Goal: Task Accomplishment & Management: Use online tool/utility

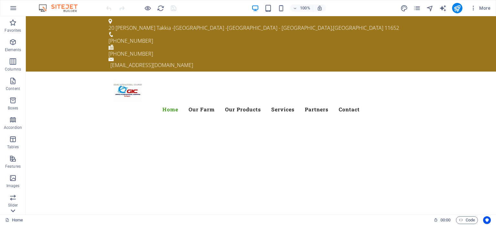
click at [14, 210] on icon at bounding box center [13, 210] width 5 height 3
click at [11, 20] on icon at bounding box center [12, 20] width 9 height 9
click at [14, 10] on icon "button" at bounding box center [13, 8] width 8 height 8
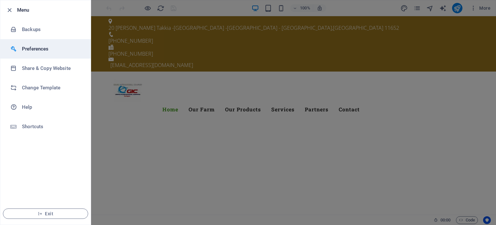
click at [35, 53] on li "Preferences" at bounding box center [45, 48] width 91 height 19
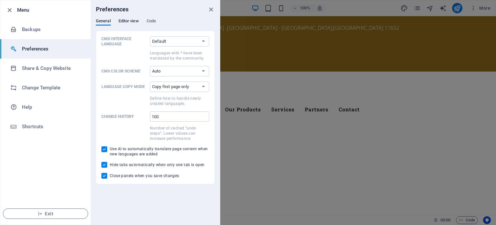
click at [129, 21] on span "Editor view" at bounding box center [129, 21] width 20 height 9
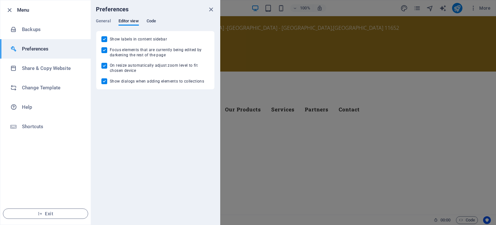
click at [149, 20] on span "Code" at bounding box center [151, 21] width 9 height 9
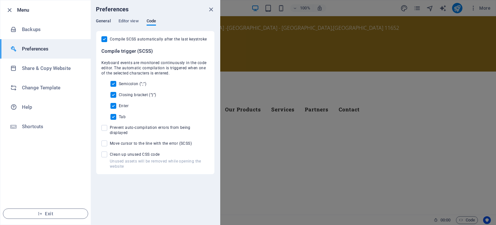
click at [104, 19] on span "General" at bounding box center [103, 21] width 15 height 9
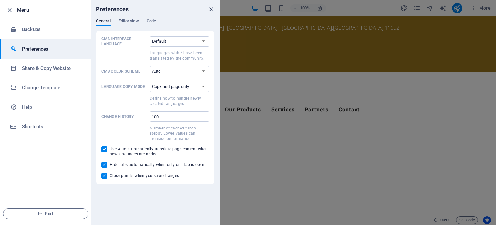
click at [209, 11] on icon "close" at bounding box center [211, 9] width 7 height 7
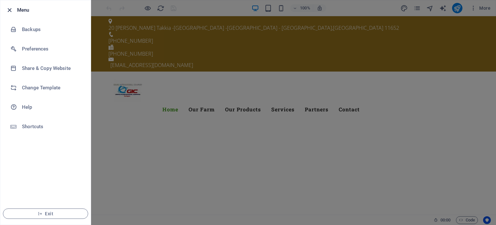
click at [11, 10] on icon "button" at bounding box center [9, 9] width 7 height 7
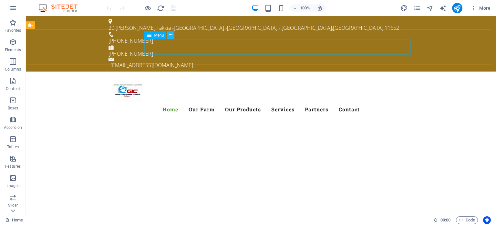
click at [169, 33] on icon at bounding box center [171, 35] width 4 height 7
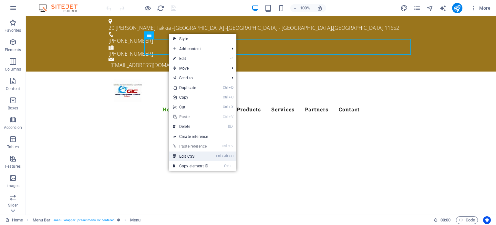
click at [184, 157] on link "Ctrl Alt C Edit CSS" at bounding box center [190, 156] width 43 height 10
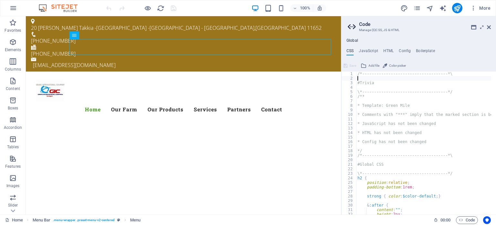
type textarea "#Trivia"
type textarea "/**"
type textarea "* Template: Green Mile"
type textarea "* Comments with "***" imply that the marked section is being referenced somewhe…"
type textarea "* JavaScript has not been changed"
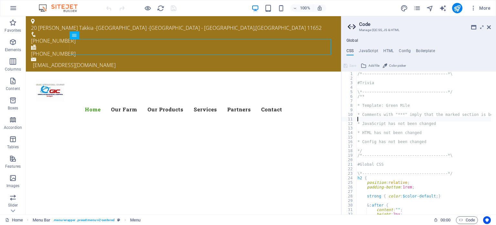
type textarea "* HTML has not been changed"
type textarea "* Config has not been changed"
type textarea "/*------------------------------------*\"
type textarea "#Global CSS"
type textarea "padding-bottom: 1rem;"
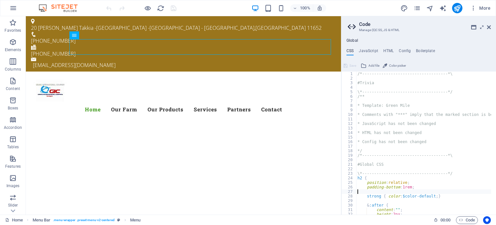
type textarea "strong { color: $color-default; }"
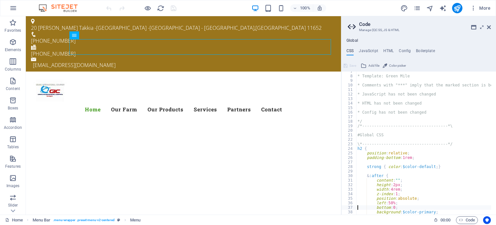
type textarea "}"
type textarea ".button:hover { box-shadow: 0 5px 15px rgba($black, 0.2); }"
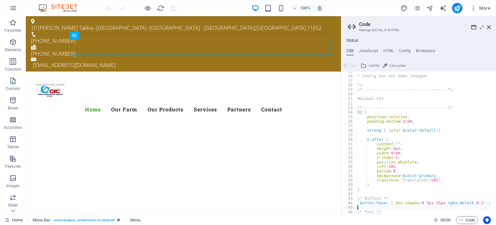
type textarea ".ed-text ul { margin: 0; }"
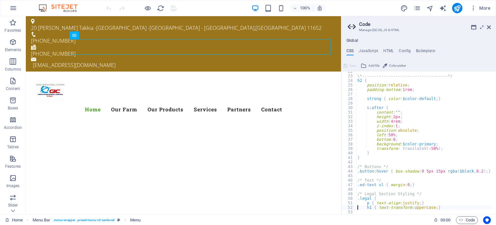
scroll to position [97, 0]
type textarea "/* Legal Section Styling */"
type textarea "/* Text */"
type textarea "/* Buttons */"
type textarea "&:after {"
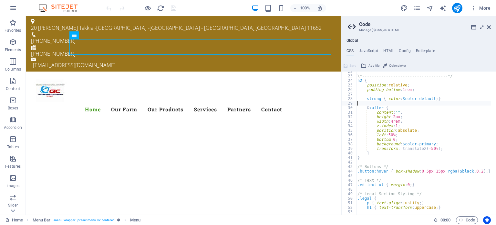
type textarea "strong { color: $color-default; }"
type textarea "padding-bottom: 1rem;"
type textarea "strong { color: $color-default; }"
type textarea "}"
type textarea ".button:hover { box-shadow: 0 5px 15px rgba($black, 0.2); }"
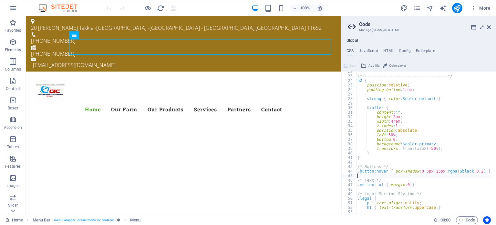
type textarea ".ed-text ul { margin: 0; }"
type textarea "h1 { text-transform: uppercase; }"
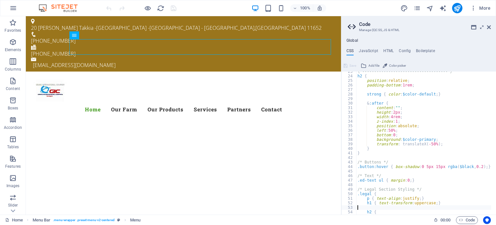
type textarea "text-transform: none;"
type textarea "&:after { display: none; }"
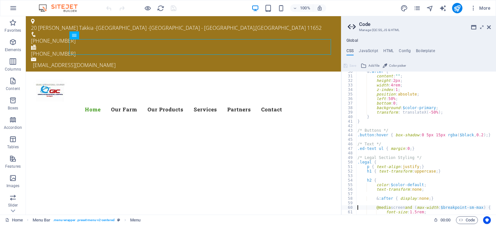
scroll to position [138, 0]
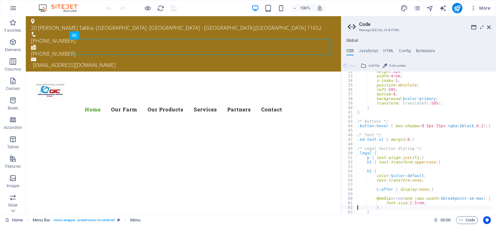
type textarea "}"
type textarea "text-align: center;"
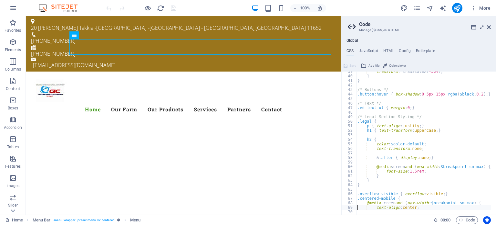
scroll to position [183, 0]
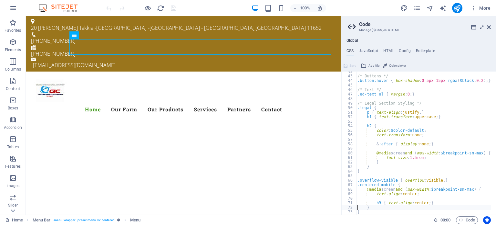
type textarea "}"
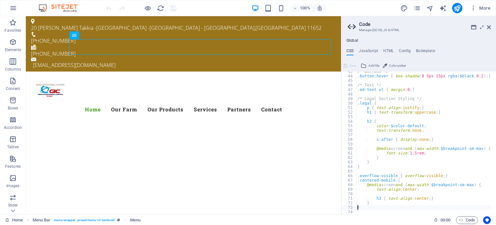
type textarea "/*------------------------------------*\"
type textarea "#Header & Footer"
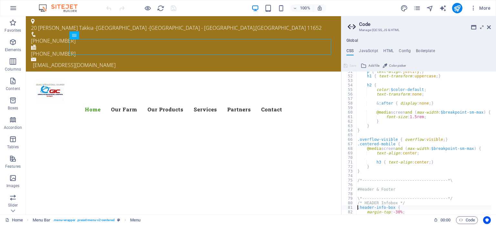
type textarea "box-shadow: 20px 20px 20px rgba($black, 0.1);"
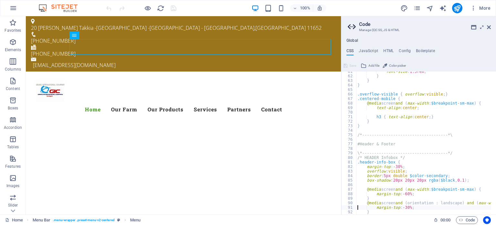
type textarea "}"
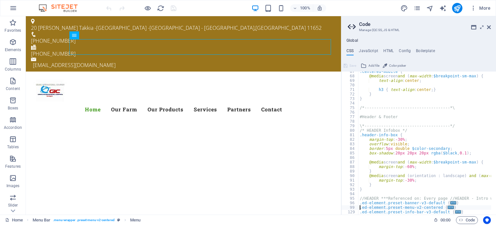
type textarea ".ed-element.preset-info-bar-v3-default {"
type textarea ".ed-element.preset-columns-intro {"
type textarea ".ed-element.preset-footer-hel-default {"
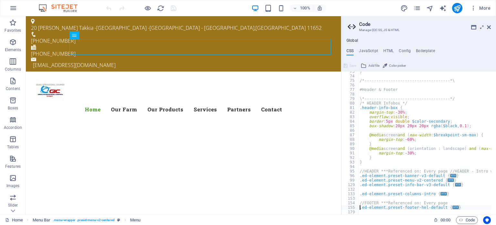
scroll to position [328, 0]
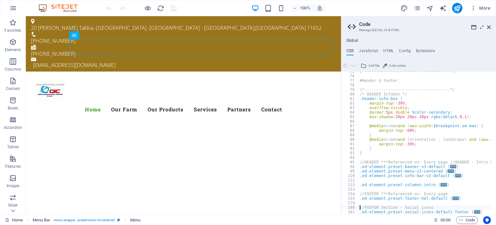
type textarea ".ed-element.preset-social-icons-default-footer {"
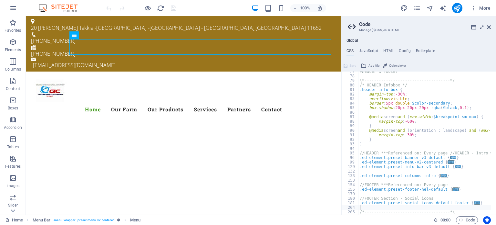
type textarea "/*------------------------------------*\"
type textarea "#Presets & Custom Sections"
type textarea ".ed-element.preset-about-columns {"
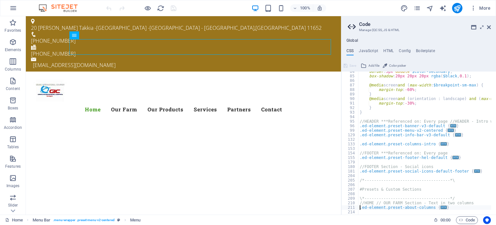
type textarea ".ed-element.preset-boxes-icons-left-details {"
type textarea ".ed-element.preset-accordion-tabs-history {"
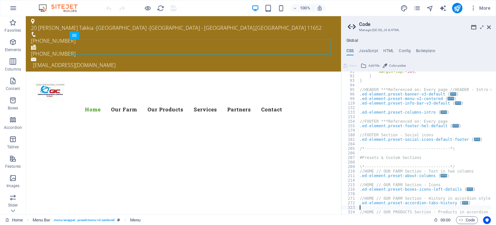
scroll to position [414, 0]
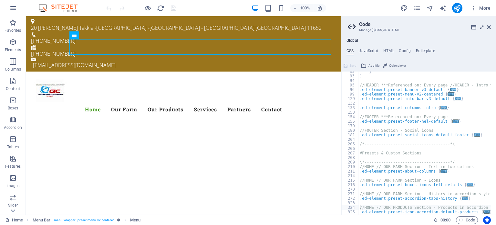
type textarea ".ed-element.preset-icon-accordion-default-products {"
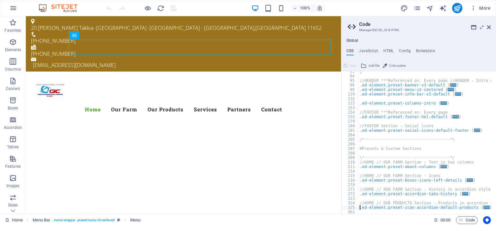
type textarea ".ed-element.preset-gallery-circle-products {"
type textarea ".ed-element.preset-callout-default-simple {"
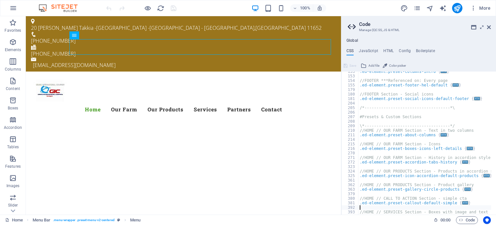
type textarea ".ed-element.preset-image-boxes-default-services {"
type textarea ".ed-element.preset-overlay-default-services {"
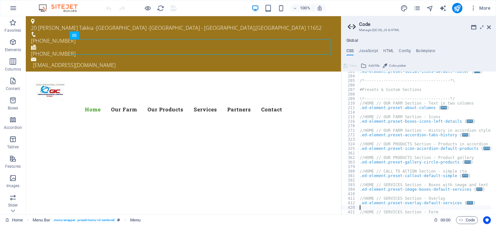
type textarea ".ed-element.preset-contact-form-two-rows-service {"
type textarea ".ed-element.preset-partners-default {"
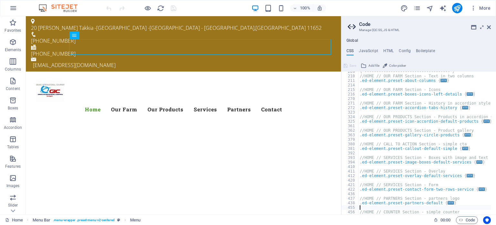
type textarea ".ed-element.preset-counter-default {"
type textarea "}"
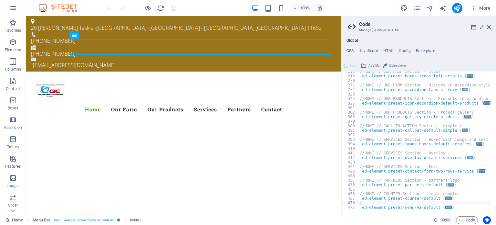
type textarea "}"
type textarea "//HOME // COUNTER Section - simple counter"
type textarea "//HOME // PARTNERS Section - partners logo"
type textarea "//HOME // SERVICES Section - Form"
type textarea "//HOME // SERVICES Section - Overlay"
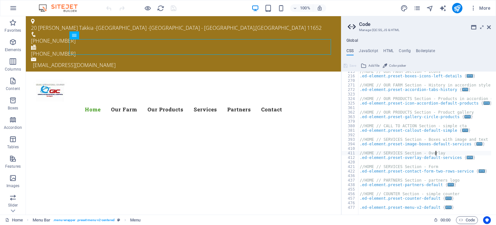
type textarea "//HOME // SERVICES Section - Boxes with image and text"
type textarea "//HOME // CALL TO ACTION Section - simple cta"
type textarea "//HOME // OUR PRODUCTS Section - Product gallery"
type textarea "//HOME // OUR PRODUCTS Section - Products in accordion style"
type textarea "//HOME // OUR FARM Section - History in accordion style"
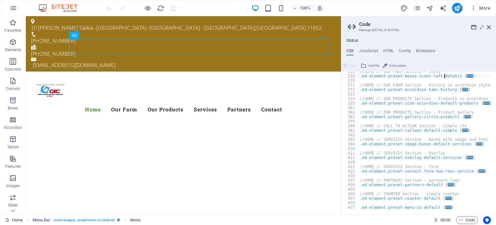
type textarea "//HOME // OUR FARM Section - Icons"
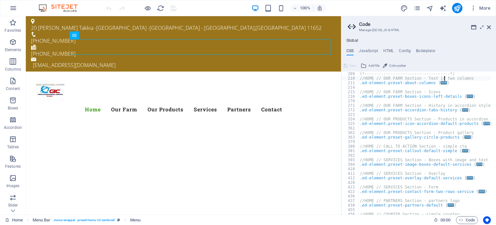
type textarea "}"
type textarea ".ed-element.preset-boxes-icons-left-details {"
type textarea "//HOME // OUR FARM Section - History in accordion style"
type textarea "//HOME // OUR FARM Section - Icons"
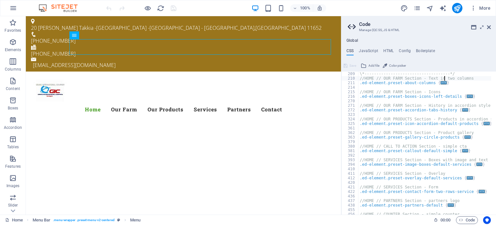
type textarea "\*------------------------------------*/"
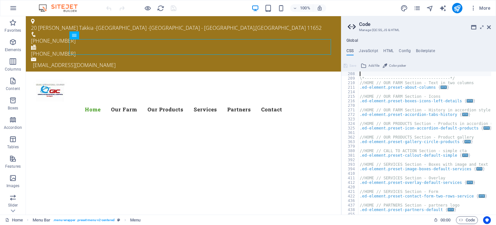
type textarea "#Presets & Custom Sections"
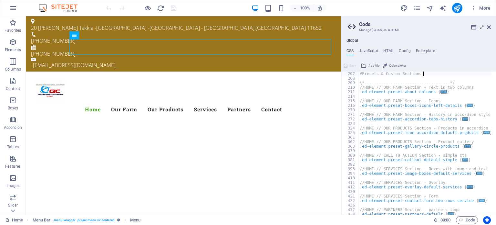
scroll to position [493, 0]
type textarea "}"
type textarea "\*------------------------------------*/"
type textarea "#Presets & Custom Sections"
type textarea "/*------------------------------------*\"
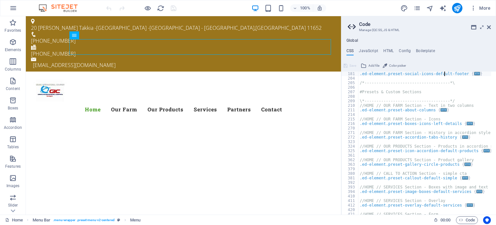
type textarea "//FOOTER Section - Social icons"
type textarea "//FOOTER ***Referenced on: Every page"
type textarea "}"
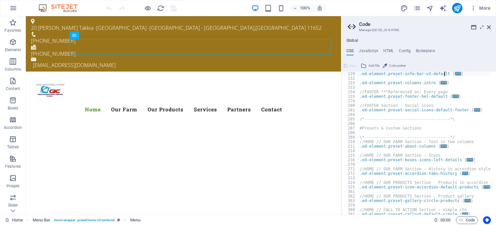
type textarea "//HEADER ***Referenced on: Every page //HEADER - Intro welcome boxes"
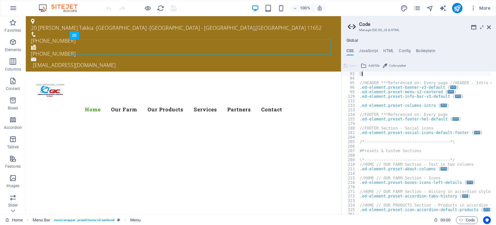
scroll to position [416, 0]
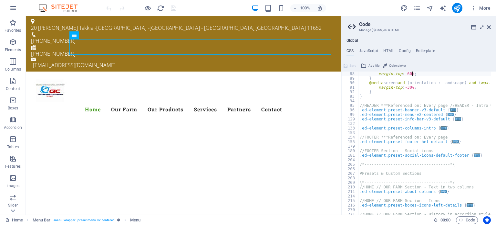
type textarea "@media screen and (max-width: $breakpoint-sm-max) {"
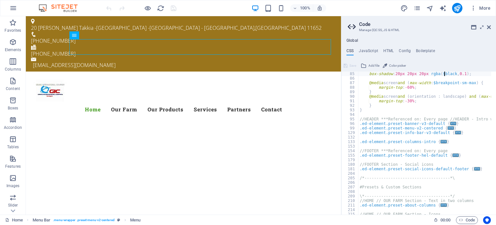
type textarea "\*------------------------------------*/"
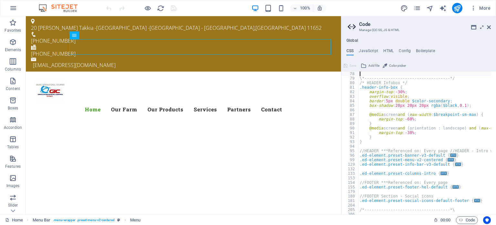
type textarea "#Header & Footer"
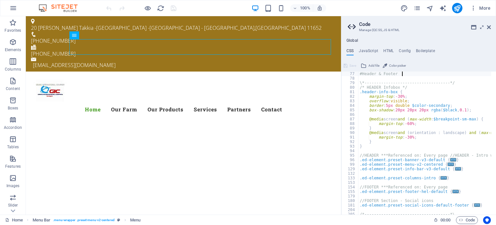
type textarea "/*------------------------------------*\"
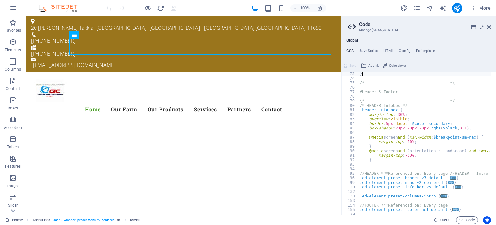
type textarea "h3 { text-align: center; }"
type textarea ".overflow-visible { overflow: visible; }"
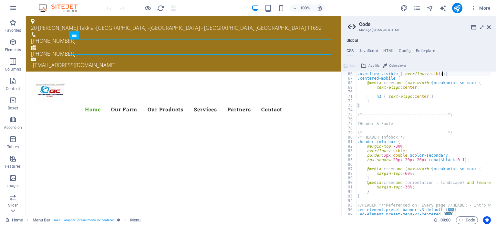
type textarea "@media screen and (max-width: $breakpoint-sm-max) {"
type textarea "&:after { display: none; }"
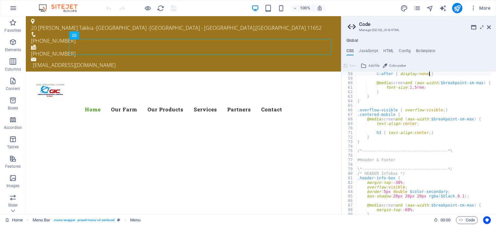
type textarea "h2 {"
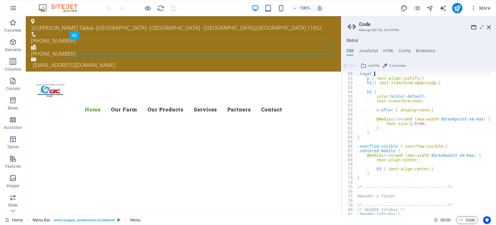
type textarea "/* Legal Section Styling */"
type textarea "/* Text */"
type textarea "/* Buttons */"
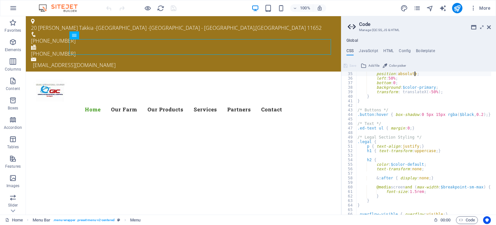
type textarea "&:after {"
type textarea "strong { color: $color-default; }"
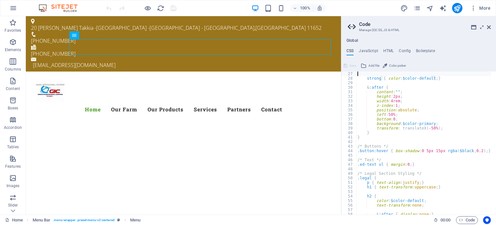
type textarea "\*------------------------------------*/"
type textarea "#Global CSS"
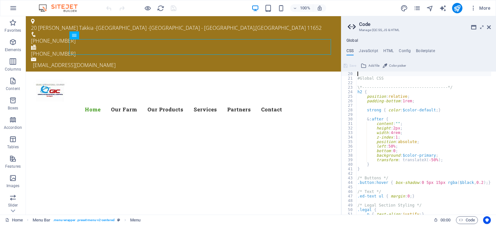
type textarea "*/"
type textarea "* Config has not been changed"
type textarea "* HTML has not been changed"
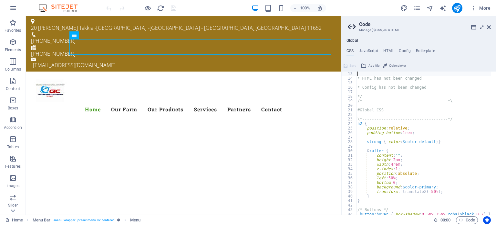
type textarea "* JavaScript has not been changed"
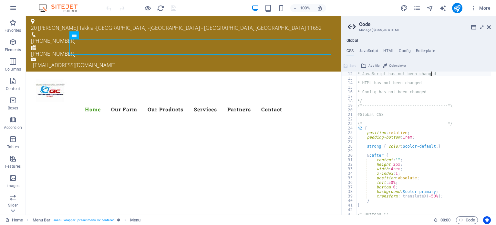
type textarea "* Comments with "***" imply that the marked section is being referenced somewhe…"
type textarea "* Template: Green Mile"
type textarea "\*------------------------------------*/"
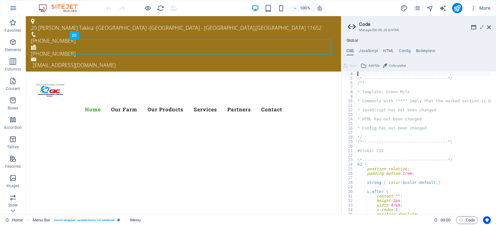
scroll to position [14, 0]
type textarea "#Trivia"
type textarea "/*------------------------------------*\"
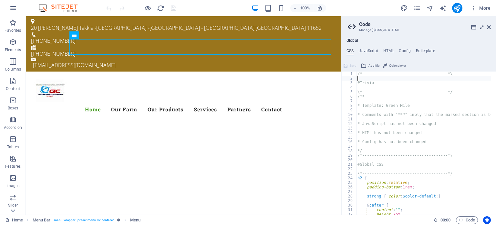
type textarea "#Trivia"
type textarea "/**"
type textarea "* Template: Green Mile"
type textarea "* Comments with "***" imply that the marked section is being referenced somewhe…"
type textarea "* JavaScript has not been changed"
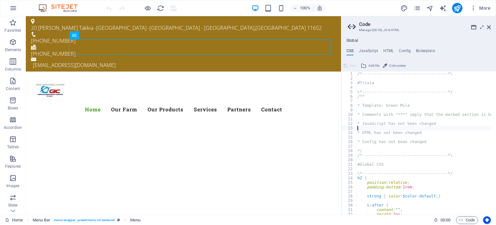
type textarea "* HTML has not been changed"
type textarea "* Config has not been changed"
type textarea "/*------------------------------------*\"
type textarea "#Global CSS"
type textarea "padding-bottom: 1rem;"
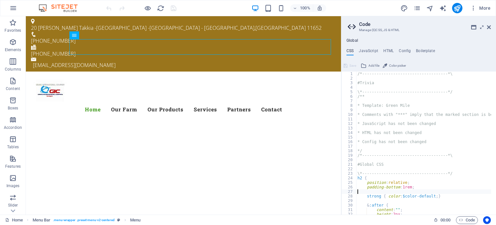
type textarea "strong { color: $color-default; }"
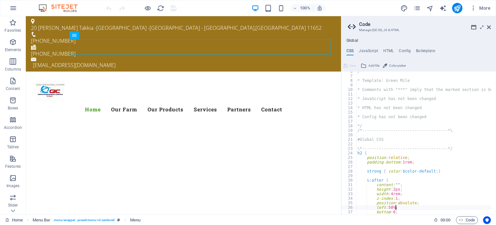
type textarea "}"
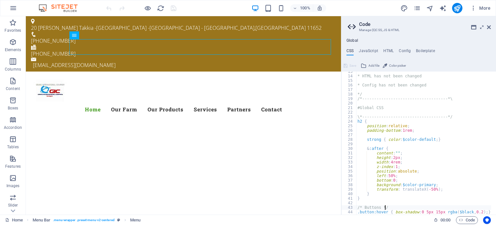
type textarea ".button:hover { box-shadow: 0 5px 15px rgba($black, 0.2); }"
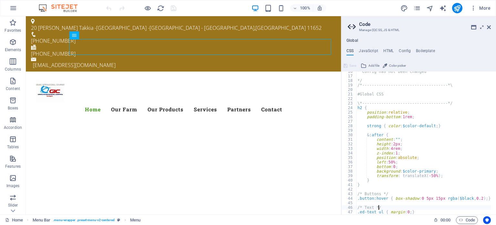
type textarea ".ed-text ul { margin: 0; }"
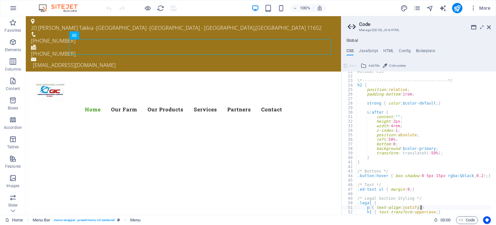
type textarea "h1 { text-transform: uppercase; }"
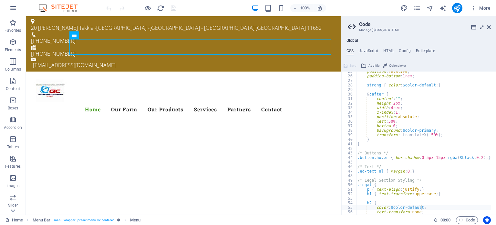
type textarea "text-transform: none;"
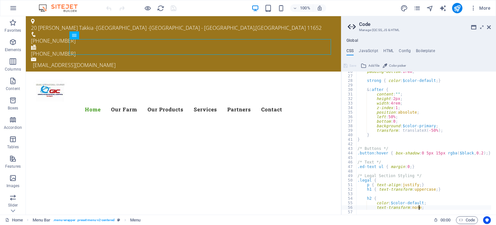
scroll to position [115, 0]
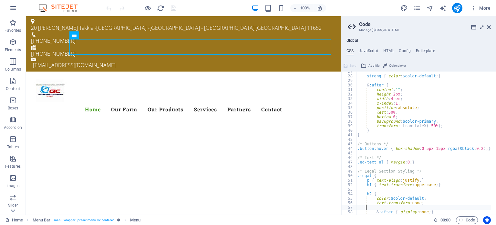
type textarea "&:after { display: none; }"
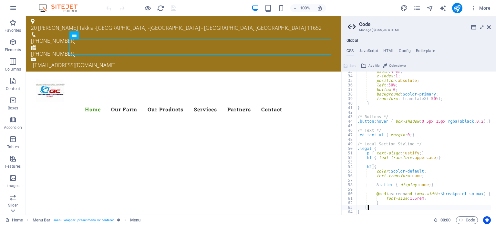
type textarea "}"
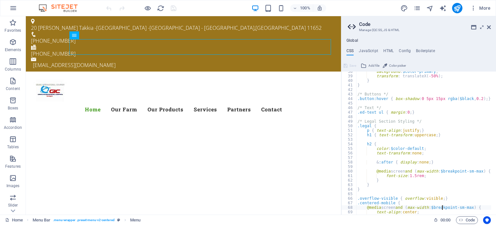
type textarea "text-align: center;"
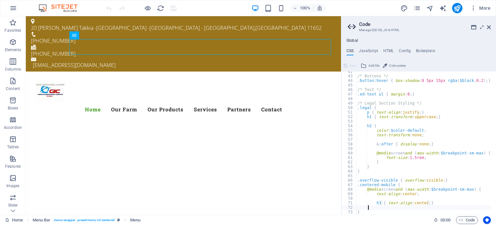
type textarea "}"
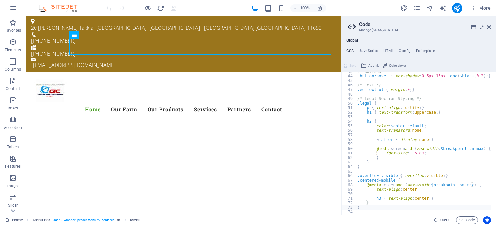
scroll to position [192, 0]
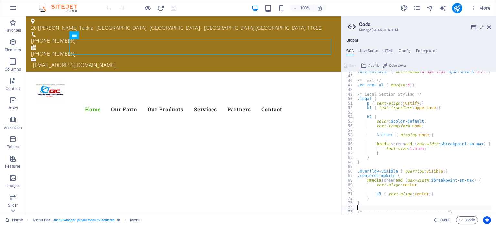
type textarea "/*------------------------------------*\"
type textarea "#Header & Footer"
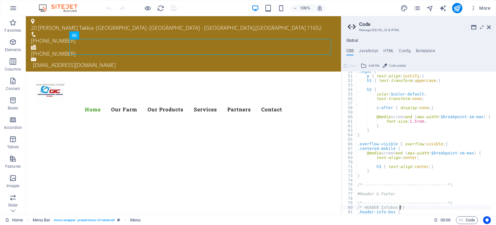
type textarea "box-shadow: 20px 20px 20px rgba($black, 0.1);"
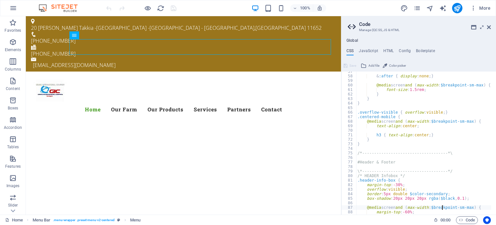
scroll to position [265, 0]
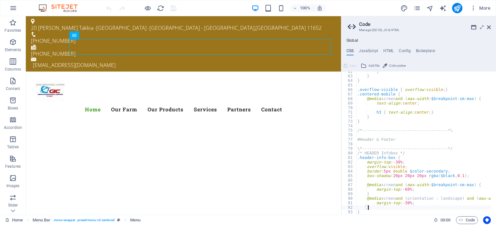
type textarea "}"
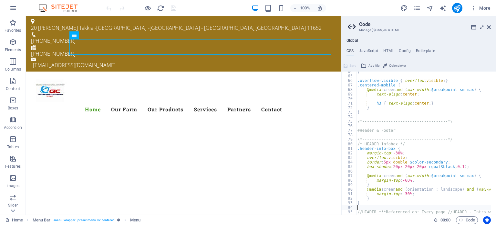
type textarea "//HEADER ***Referenced on: Every page //HEADER - Intro welcome boxes"
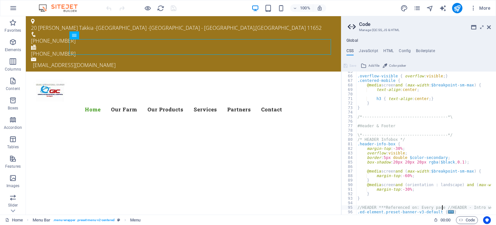
scroll to position [292, 0]
click at [390, 53] on h4 "HTML" at bounding box center [389, 51] width 11 height 7
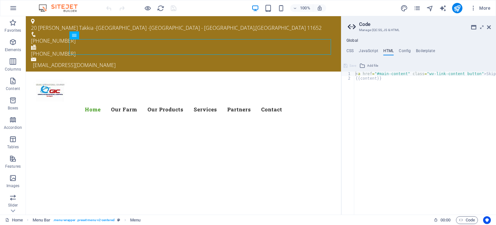
click at [387, 51] on h4 "HTML" at bounding box center [389, 51] width 11 height 7
click at [390, 52] on h4 "HTML" at bounding box center [389, 51] width 11 height 7
click at [355, 75] on div "< a href = "#main-content" class = "wv-link-content button" > Skip to main cont…" at bounding box center [440, 144] width 170 height 147
type textarea "{{content}}"
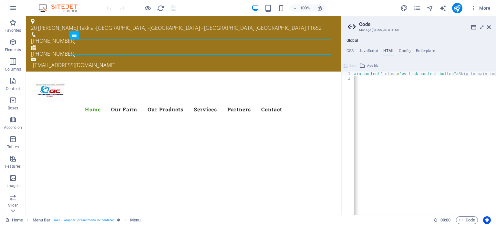
scroll to position [0, 0]
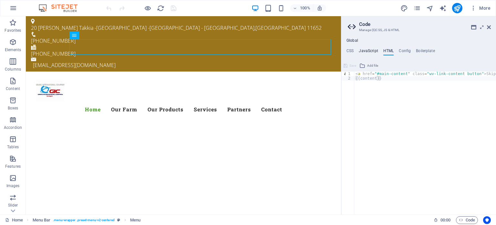
click at [364, 52] on h4 "JavaScript" at bounding box center [368, 51] width 19 height 7
type textarea "/* JS for preset "Menu V2" */"
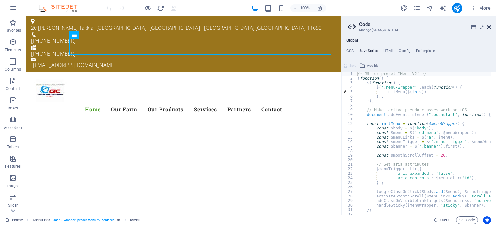
click at [488, 25] on icon at bounding box center [489, 27] width 4 height 5
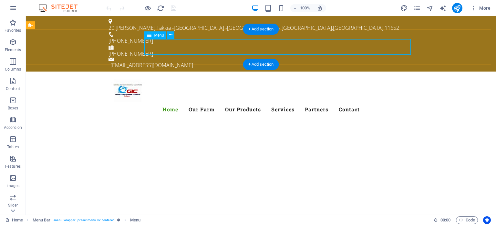
click at [200, 101] on nav "Home Our Farm Our Products Services Partners Contact" at bounding box center [261, 109] width 305 height 16
select select
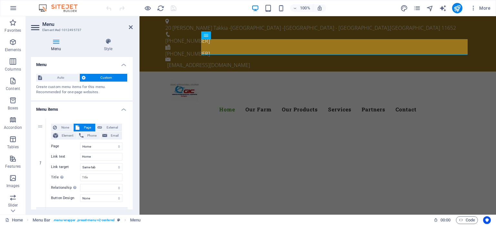
click at [131, 74] on div "Auto Custom Create custom menu items for this menu. Recommended for one-page we…" at bounding box center [82, 85] width 102 height 32
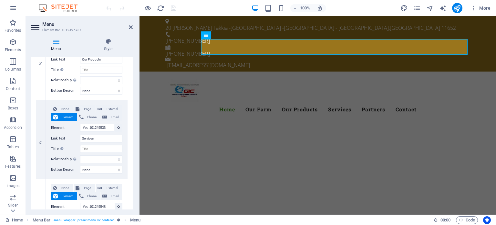
scroll to position [263, 0]
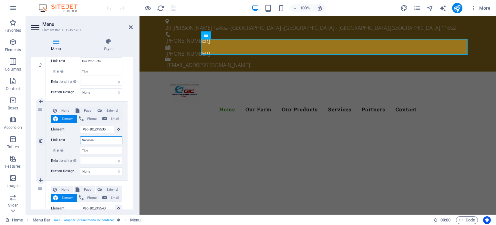
click at [100, 139] on input "Services" at bounding box center [101, 140] width 42 height 8
type input "S"
select select
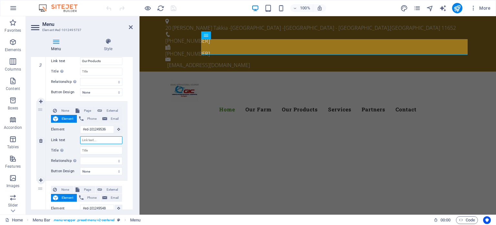
select select
type input "S"
select select
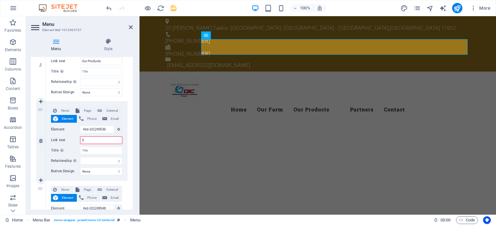
select select
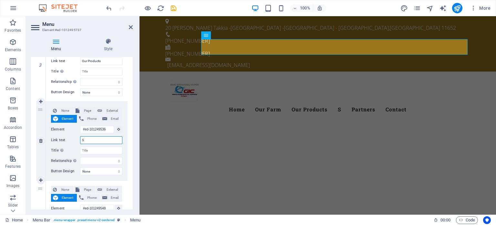
type input "Se"
select select
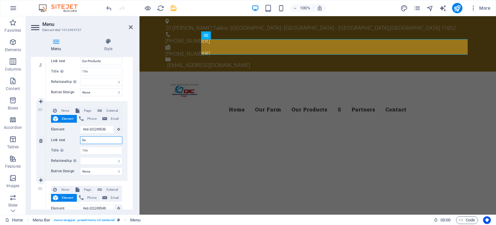
select select
type input "Sea"
select select
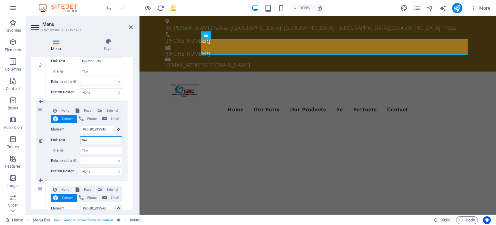
select select
type input "Seas"
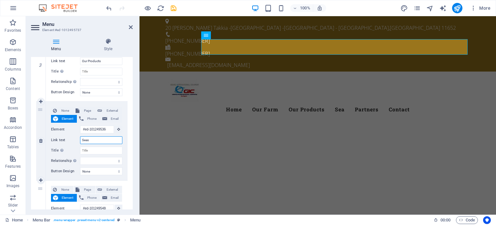
select select
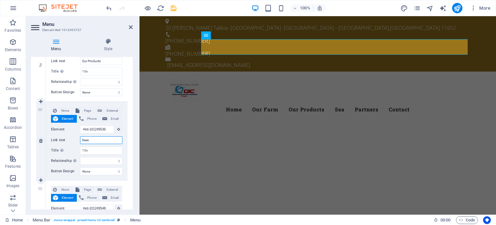
select select
type input "Seaso"
select select
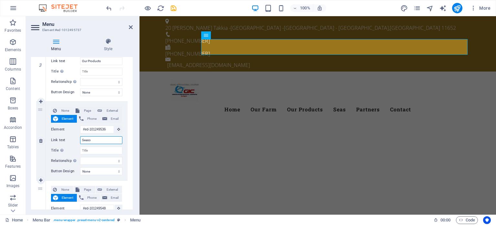
select select
type input "Season"
select select
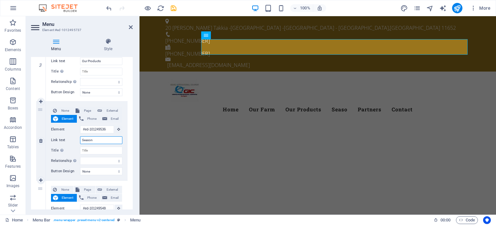
select select
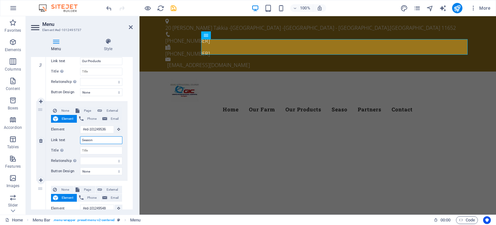
type input "Seasons"
select select
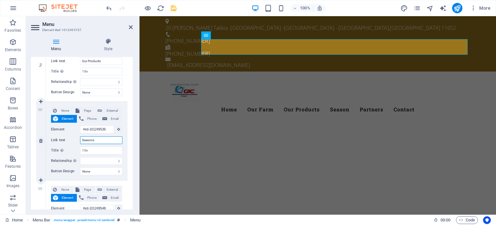
select select
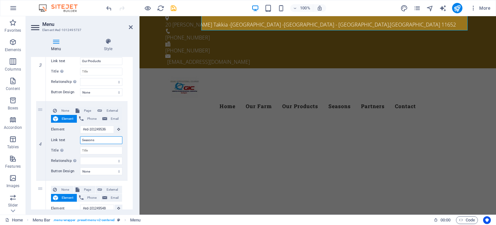
scroll to position [0, 0]
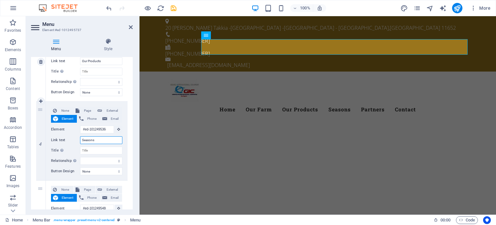
type input "Seasons"
click at [39, 82] on div "3" at bounding box center [41, 62] width 10 height 79
select select
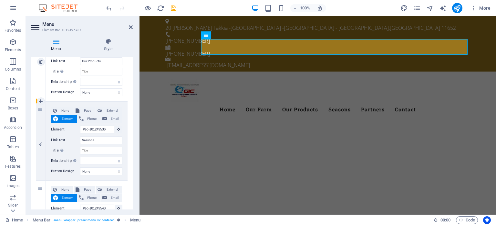
select select
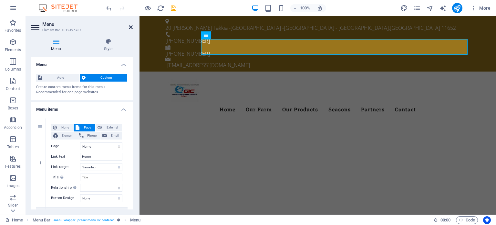
click at [132, 27] on icon at bounding box center [131, 27] width 4 height 5
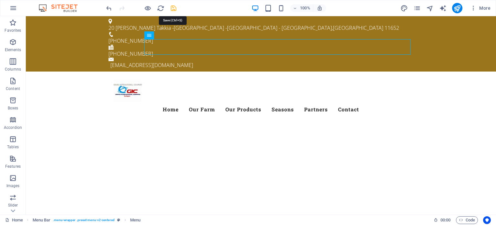
click at [173, 7] on icon "save" at bounding box center [173, 8] width 7 height 7
checkbox input "false"
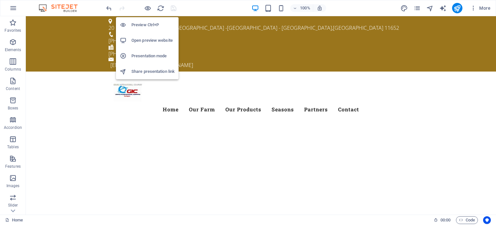
click at [146, 28] on h6 "Preview Ctrl+P" at bounding box center [153, 25] width 43 height 8
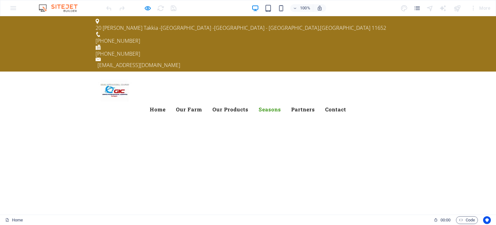
click at [281, 101] on link "Seasons" at bounding box center [270, 109] width 22 height 16
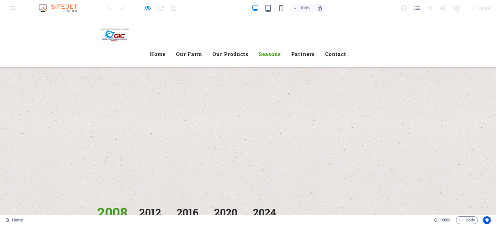
scroll to position [1121, 0]
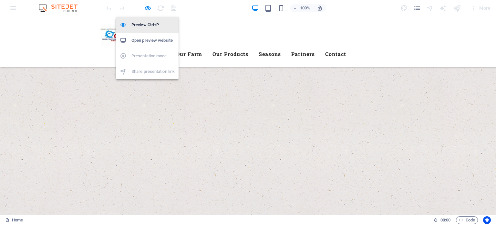
click at [146, 23] on h6 "Preview Ctrl+P" at bounding box center [153, 25] width 43 height 8
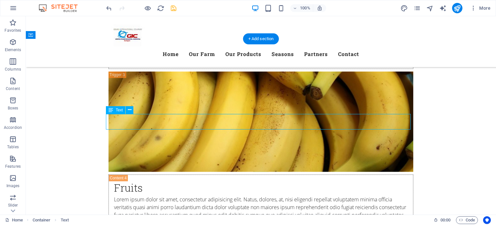
drag, startPoint x: 302, startPoint y: 126, endPoint x: 298, endPoint y: 125, distance: 3.7
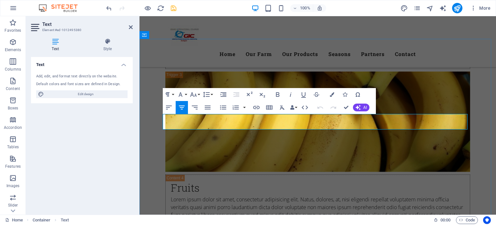
drag, startPoint x: 358, startPoint y: 125, endPoint x: 163, endPoint y: 119, distance: 195.3
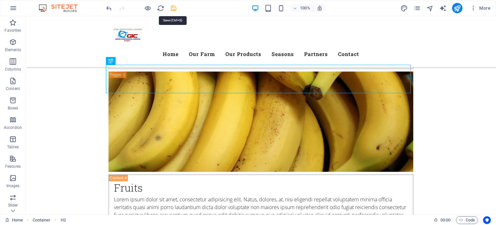
click at [172, 9] on icon "save" at bounding box center [173, 8] width 7 height 7
checkbox input "false"
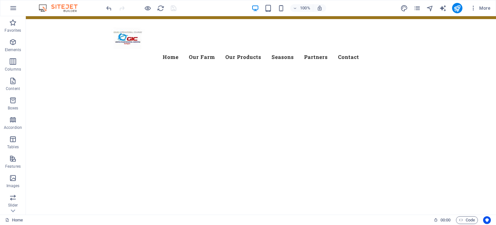
scroll to position [0, 0]
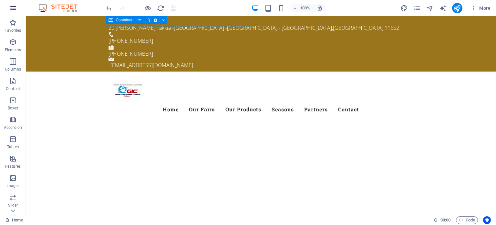
click at [13, 10] on icon "button" at bounding box center [13, 8] width 8 height 8
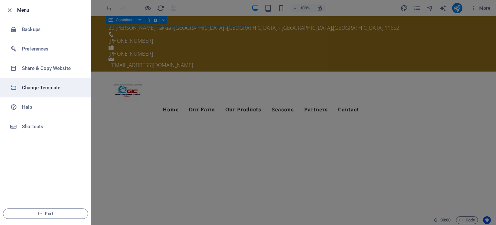
click at [31, 90] on h6 "Change Template" at bounding box center [52, 88] width 60 height 8
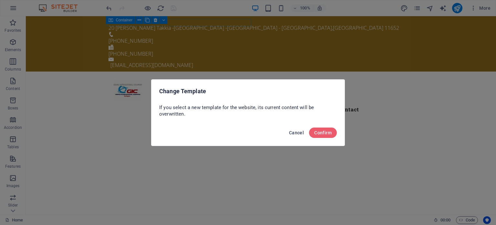
click at [293, 134] on span "Cancel" at bounding box center [296, 132] width 15 height 5
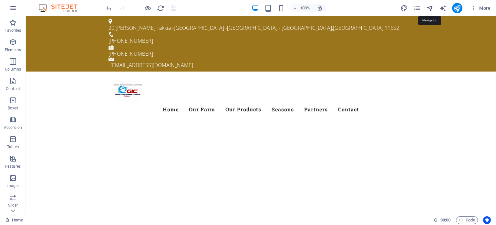
click at [431, 9] on icon "navigator" at bounding box center [430, 8] width 7 height 7
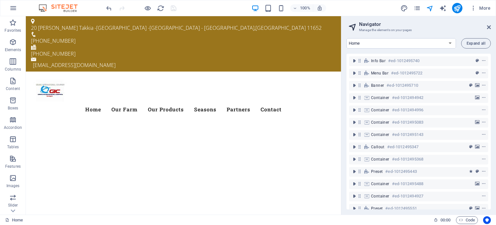
drag, startPoint x: 490, startPoint y: 86, endPoint x: 491, endPoint y: 156, distance: 69.8
click at [491, 156] on div "Home Our Products Subpage Legal Notice Privacy Expand all Info Bar #ed-10124957…" at bounding box center [419, 123] width 155 height 181
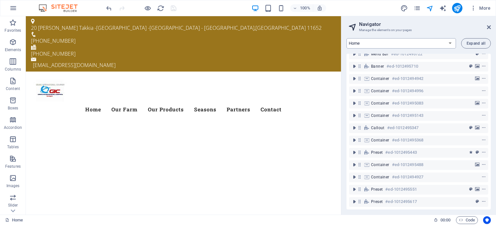
click at [453, 45] on select "Home Our Products Subpage Legal Notice Privacy" at bounding box center [402, 43] width 110 height 10
select select "18228351-en"
click at [347, 38] on select "Home Our Products Subpage Legal Notice Privacy" at bounding box center [402, 43] width 110 height 10
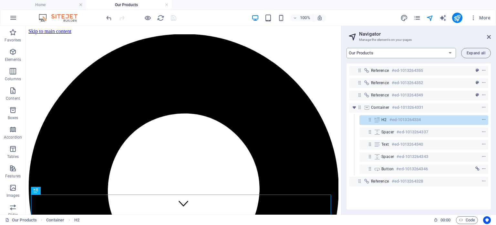
scroll to position [0, 0]
click at [478, 52] on span "Expand all" at bounding box center [476, 53] width 19 height 4
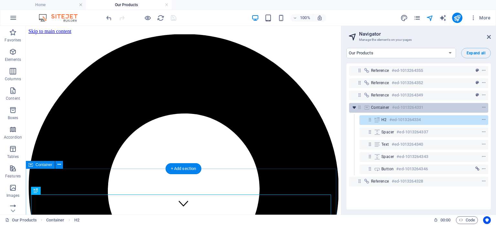
click at [355, 109] on icon "toggle-expand" at bounding box center [354, 107] width 6 height 6
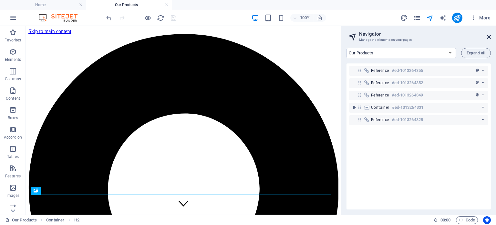
click at [489, 35] on icon at bounding box center [489, 36] width 4 height 5
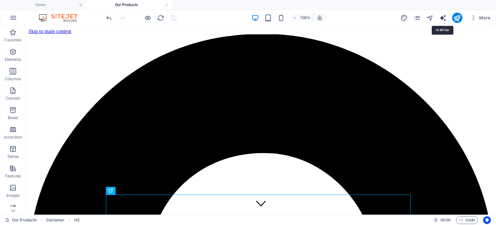
click at [442, 16] on icon "text_generator" at bounding box center [443, 17] width 7 height 7
select select "English"
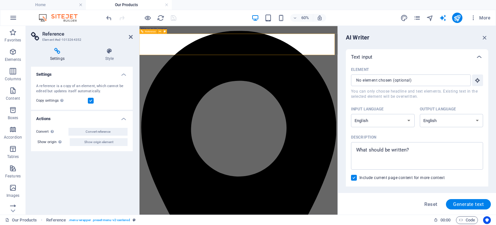
drag, startPoint x: 615, startPoint y: 107, endPoint x: 398, endPoint y: 60, distance: 222.6
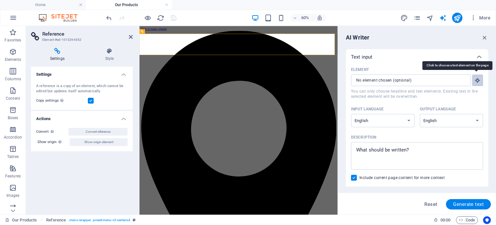
click at [475, 80] on icon "button" at bounding box center [478, 80] width 6 height 6
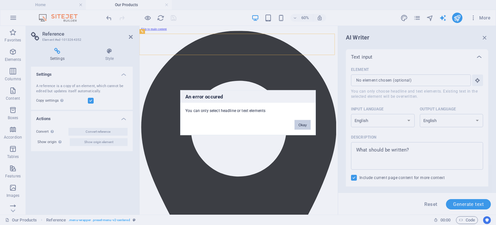
click at [299, 124] on button "Okay" at bounding box center [303, 125] width 16 height 10
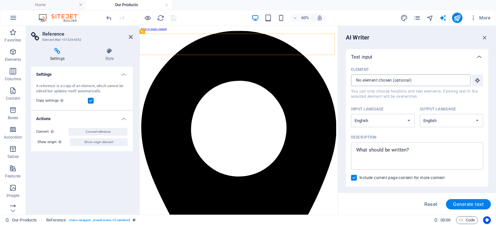
click at [406, 80] on input "Element ​ You can only choose headline and text elements. Existing text in the …" at bounding box center [408, 80] width 115 height 12
click at [442, 80] on input "Element ​ You can only choose headline and text elements. Existing text in the …" at bounding box center [408, 80] width 115 height 12
click at [407, 121] on select "Albanian Arabic Armenian Awadhi Azerbaijani Bashkir Basque Belarusian Bengali B…" at bounding box center [383, 120] width 64 height 13
click at [477, 122] on select "Albanian Arabic Armenian Awadhi Azerbaijani Bashkir Basque Belarusian Bengali B…" at bounding box center [452, 120] width 64 height 13
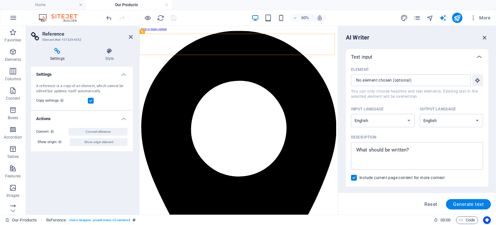
click at [485, 36] on icon "button" at bounding box center [485, 37] width 7 height 7
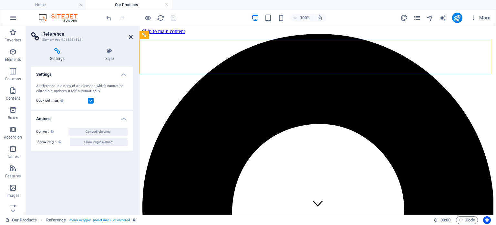
click at [131, 38] on icon at bounding box center [131, 36] width 4 height 5
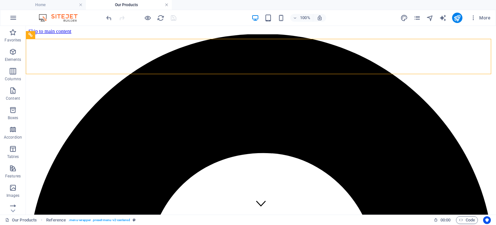
click at [167, 6] on link at bounding box center [167, 5] width 4 height 6
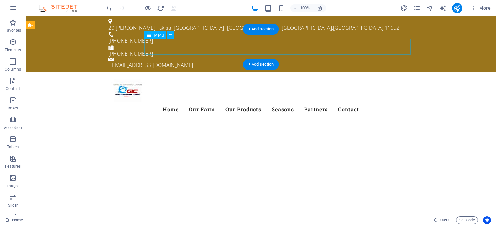
click at [186, 101] on nav "Home Our Farm Our Products Seasons Partners Contact" at bounding box center [261, 109] width 305 height 16
click at [222, 101] on nav "Home Our Farm Our Products Seasons Partners Contact" at bounding box center [261, 109] width 305 height 16
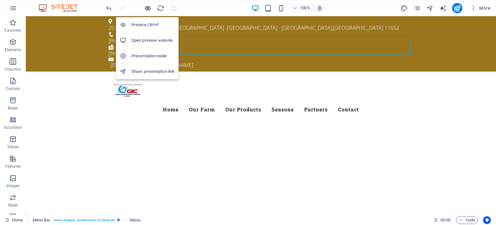
click at [146, 6] on icon "button" at bounding box center [147, 8] width 7 height 7
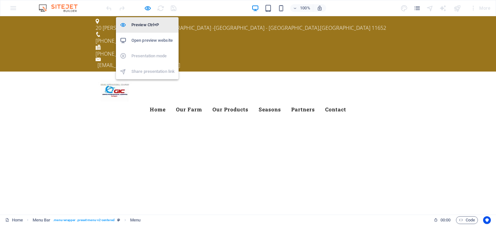
click at [145, 24] on h6 "Preview Ctrl+P" at bounding box center [153, 25] width 43 height 8
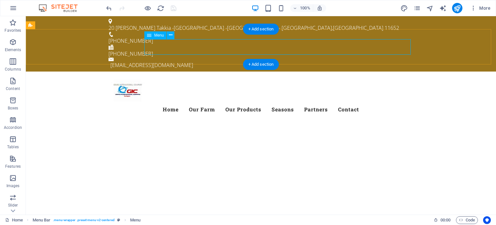
click at [221, 101] on nav "Home Our Farm Our Products Seasons Partners Contact" at bounding box center [261, 109] width 305 height 16
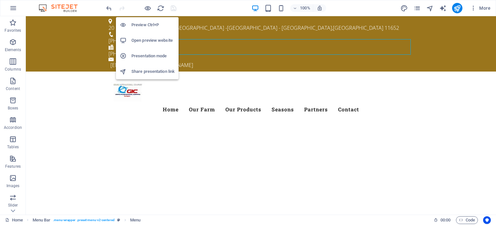
click at [146, 25] on h6 "Preview Ctrl+P" at bounding box center [153, 25] width 43 height 8
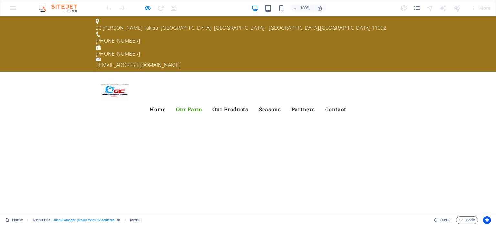
click at [201, 101] on link "Our Farm" at bounding box center [189, 109] width 26 height 16
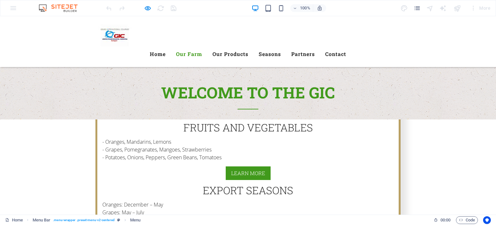
scroll to position [245, 0]
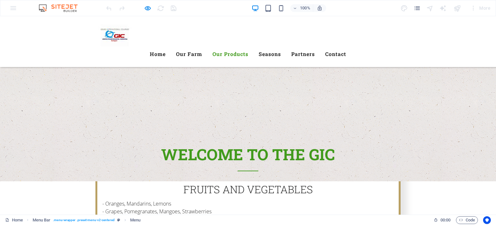
click at [234, 46] on link "Our Products" at bounding box center [231, 54] width 36 height 16
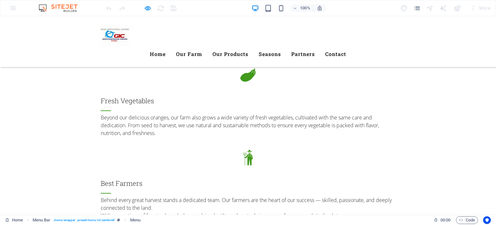
scroll to position [825, 0]
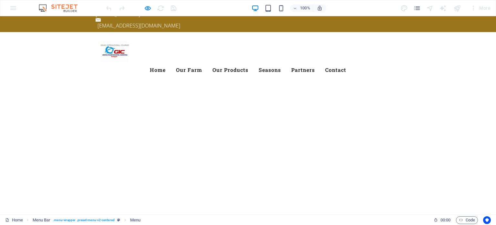
scroll to position [0, 0]
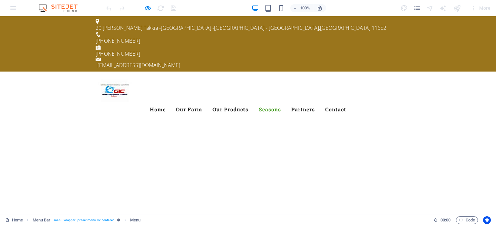
click at [281, 101] on link "Seasons" at bounding box center [270, 109] width 22 height 16
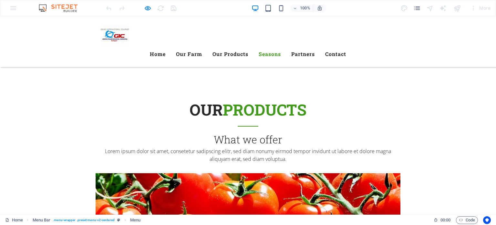
scroll to position [1305, 0]
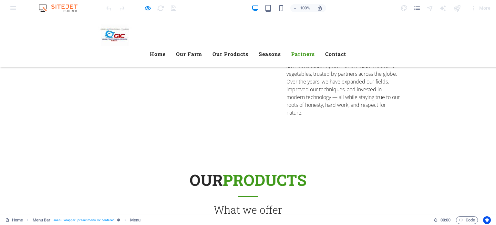
click at [315, 46] on link "Partners" at bounding box center [304, 54] width 24 height 16
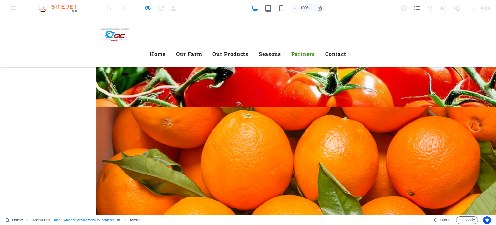
scroll to position [1549, 0]
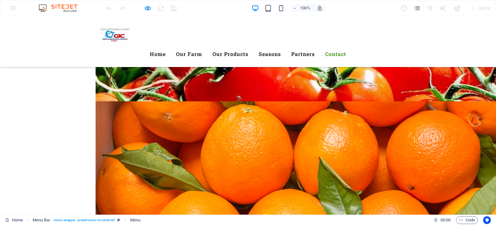
click at [346, 46] on link "Contact" at bounding box center [335, 54] width 21 height 16
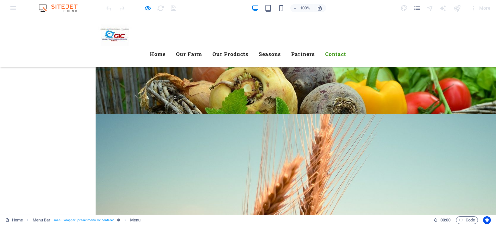
scroll to position [2087, 0]
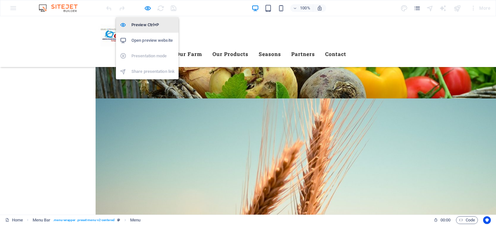
click at [144, 22] on h6 "Preview Ctrl+P" at bounding box center [153, 25] width 43 height 8
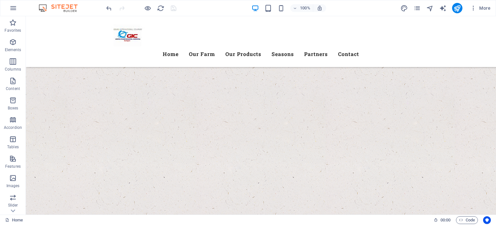
scroll to position [1098, 0]
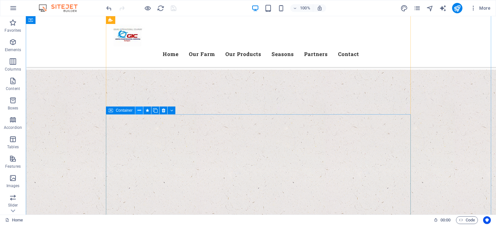
click at [138, 113] on icon at bounding box center [140, 110] width 4 height 7
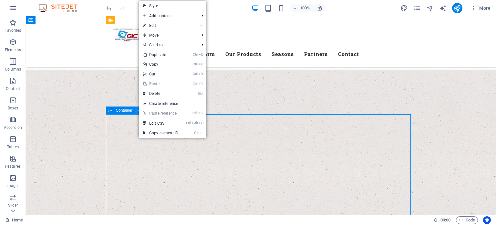
click at [138, 113] on icon at bounding box center [140, 110] width 4 height 7
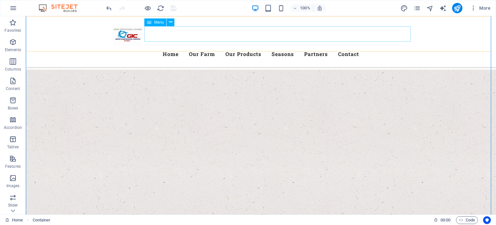
click at [191, 46] on nav "Home Our Farm Our Products Seasons Partners Contact" at bounding box center [261, 54] width 305 height 16
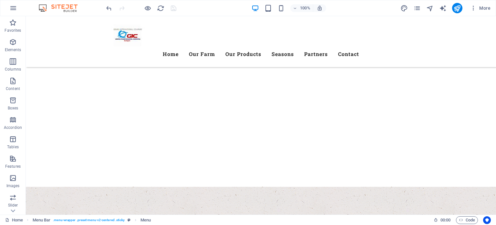
scroll to position [0, 0]
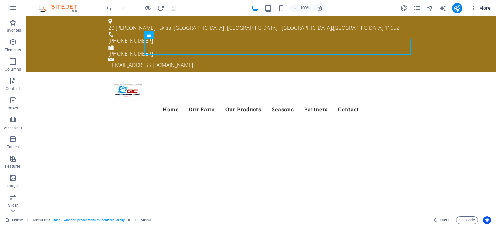
click at [486, 8] on span "More" at bounding box center [481, 8] width 20 height 6
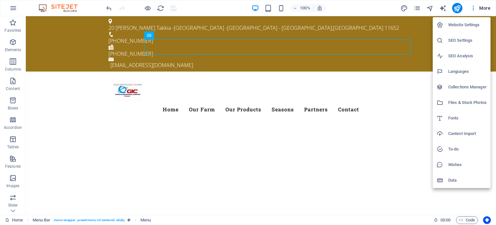
click at [474, 27] on h6 "Website Settings" at bounding box center [468, 25] width 38 height 8
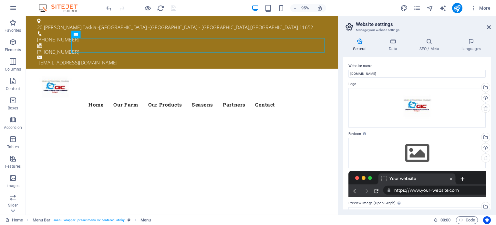
drag, startPoint x: 489, startPoint y: 131, endPoint x: 491, endPoint y: 124, distance: 7.1
click at [491, 124] on div "Website name [DOMAIN_NAME] Logo Drag files here, click to choose files or selec…" at bounding box center [418, 133] width 148 height 152
click at [490, 125] on div "Website name [DOMAIN_NAME] Logo Drag files here, click to choose files or selec…" at bounding box center [418, 133] width 148 height 152
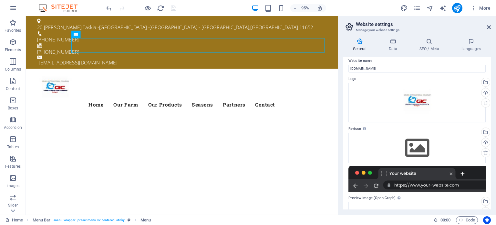
scroll to position [4, 0]
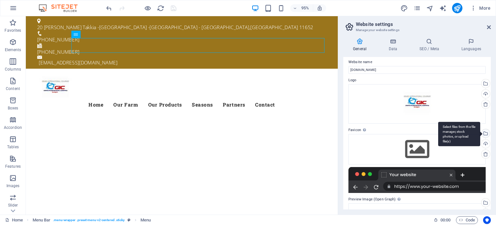
click at [485, 135] on div "Select files from the file manager, stock photos, or upload file(s)" at bounding box center [486, 134] width 10 height 10
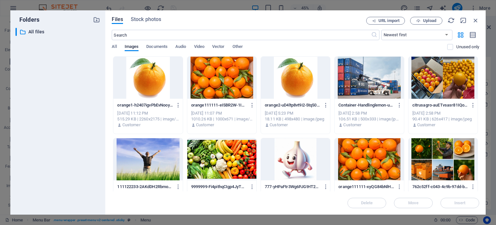
click at [235, 86] on div at bounding box center [221, 78] width 69 height 42
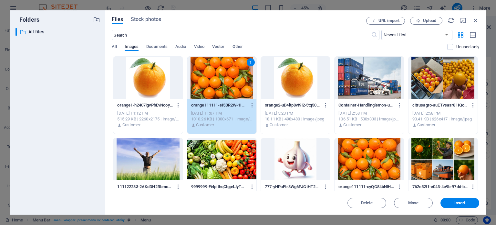
click at [235, 86] on div "1" at bounding box center [221, 78] width 69 height 42
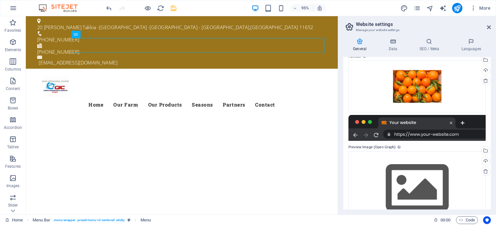
scroll to position [82, 0]
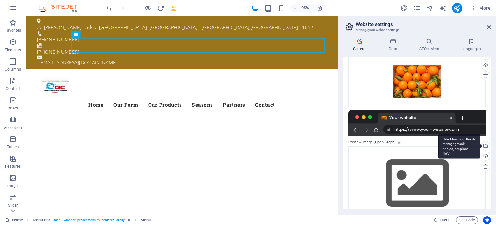
click at [486, 149] on div "Select files from the file manager, stock photos, or upload file(s)" at bounding box center [486, 146] width 10 height 10
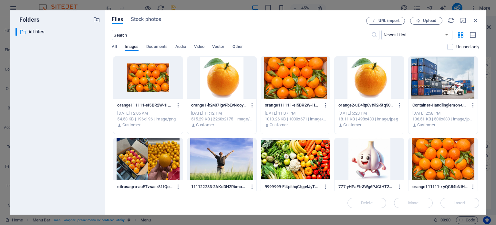
click at [305, 163] on div at bounding box center [295, 159] width 69 height 42
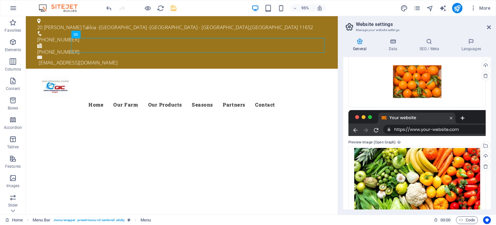
drag, startPoint x: 493, startPoint y: 125, endPoint x: 492, endPoint y: 130, distance: 5.3
click at [492, 130] on div "General Data SEO / Meta Languages Website name [DOMAIN_NAME] Logo Drag files he…" at bounding box center [417, 123] width 158 height 181
drag, startPoint x: 492, startPoint y: 130, endPoint x: 488, endPoint y: 132, distance: 4.1
click at [488, 132] on div "General Data SEO / Meta Languages Website name [DOMAIN_NAME] Logo Drag files he…" at bounding box center [417, 123] width 158 height 181
drag, startPoint x: 489, startPoint y: 133, endPoint x: 492, endPoint y: 111, distance: 22.5
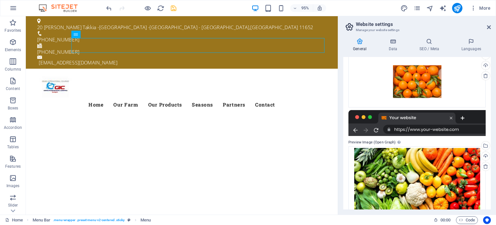
click at [492, 111] on div "General Data SEO / Meta Languages Website name [DOMAIN_NAME] Logo Drag files he…" at bounding box center [417, 123] width 158 height 181
drag, startPoint x: 492, startPoint y: 111, endPoint x: 489, endPoint y: 85, distance: 25.4
click at [489, 85] on div "General Data SEO / Meta Languages Website name [DOMAIN_NAME] Logo Drag files he…" at bounding box center [417, 123] width 158 height 181
drag, startPoint x: 489, startPoint y: 85, endPoint x: 493, endPoint y: 37, distance: 48.3
click at [493, 37] on div "General Data SEO / Meta Languages Website name [DOMAIN_NAME] Logo Drag files he…" at bounding box center [417, 123] width 158 height 181
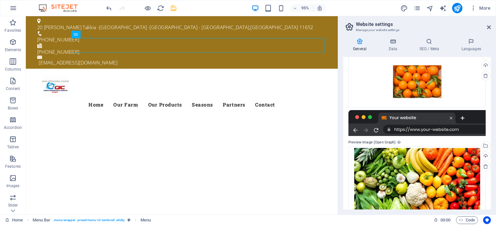
drag, startPoint x: 491, startPoint y: 112, endPoint x: 491, endPoint y: 198, distance: 86.6
click at [491, 198] on div "General Data SEO / Meta Languages Website name [DOMAIN_NAME] Logo Drag files he…" at bounding box center [417, 123] width 158 height 181
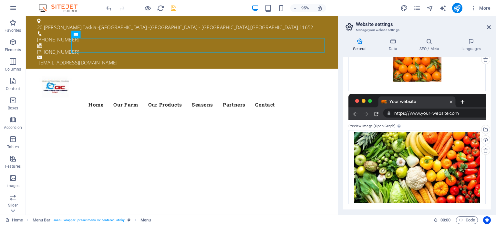
click at [359, 41] on icon at bounding box center [360, 41] width 33 height 6
click at [469, 44] on icon at bounding box center [471, 41] width 39 height 6
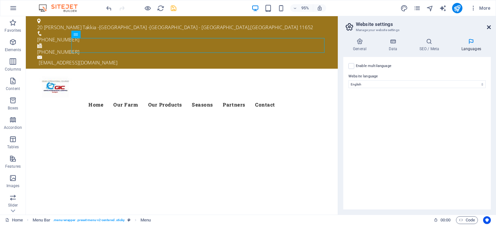
click at [490, 27] on icon at bounding box center [489, 27] width 4 height 5
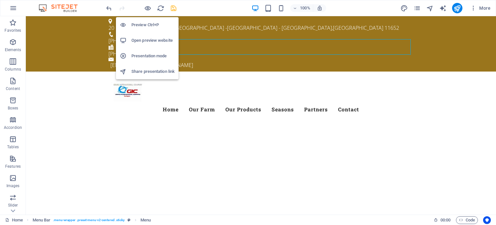
click at [147, 25] on h6 "Preview Ctrl+P" at bounding box center [153, 25] width 43 height 8
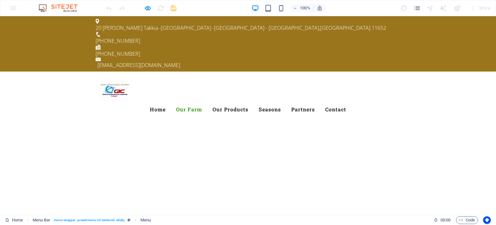
click at [202, 101] on link "Our Farm" at bounding box center [189, 109] width 26 height 16
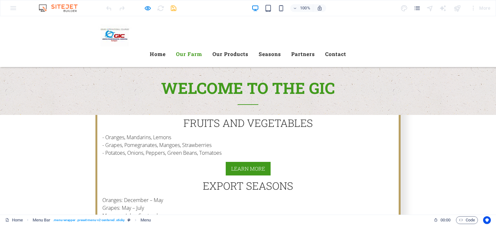
scroll to position [245, 0]
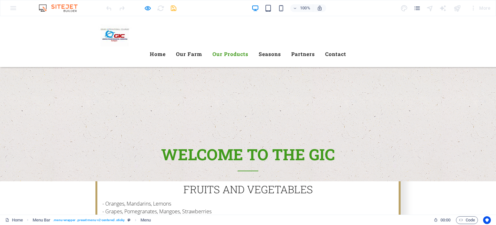
click at [242, 46] on link "Our Products" at bounding box center [231, 54] width 36 height 16
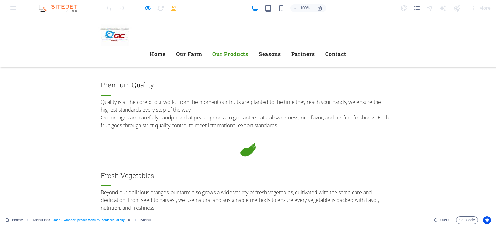
scroll to position [751, 0]
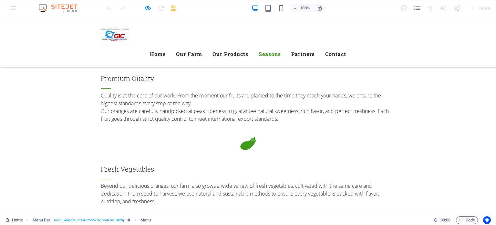
click at [281, 46] on link "Seasons" at bounding box center [270, 54] width 22 height 16
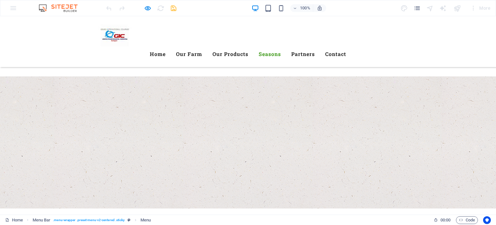
scroll to position [1108, 0]
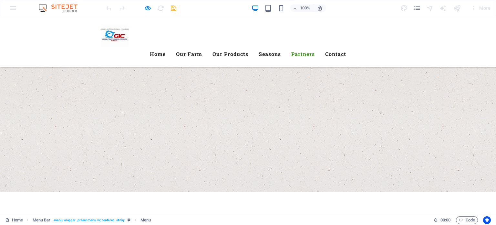
click at [312, 46] on link "Partners" at bounding box center [304, 54] width 24 height 16
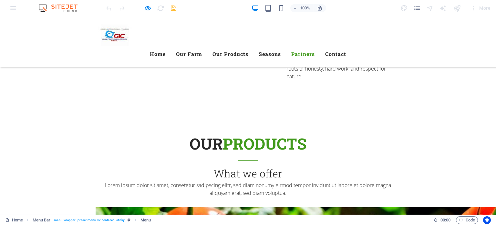
scroll to position [1352, 0]
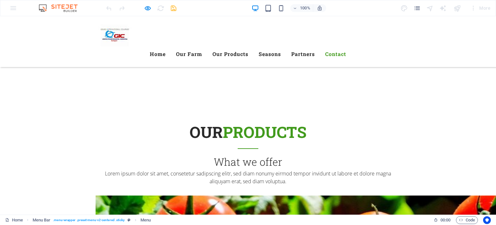
click at [346, 46] on link "Contact" at bounding box center [335, 54] width 21 height 16
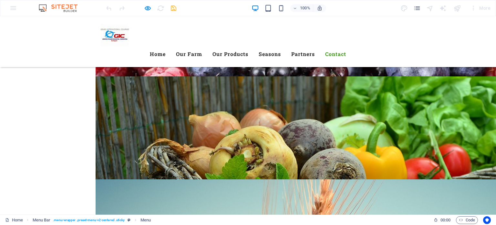
scroll to position [1890, 0]
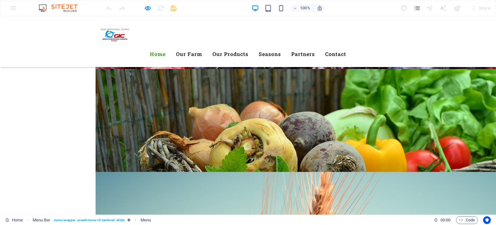
click at [166, 46] on link "Home" at bounding box center [158, 54] width 16 height 16
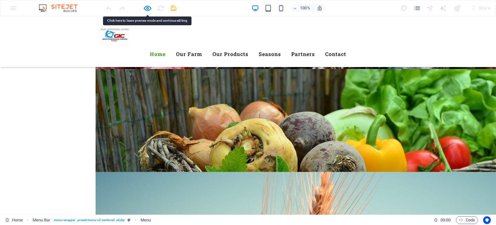
click at [166, 46] on link "Home" at bounding box center [158, 54] width 16 height 16
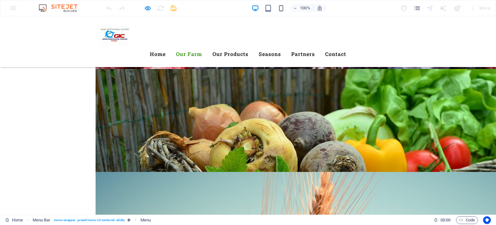
click at [200, 46] on link "Our Farm" at bounding box center [189, 54] width 26 height 16
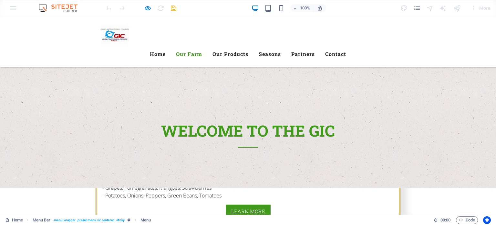
scroll to position [245, 0]
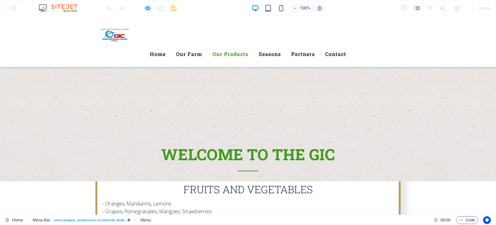
click at [246, 46] on link "Our Products" at bounding box center [231, 54] width 36 height 16
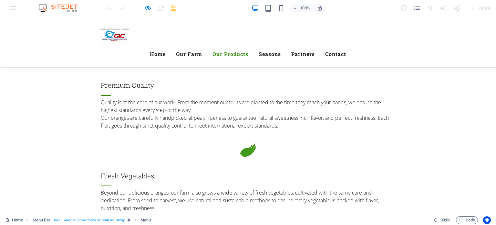
scroll to position [751, 0]
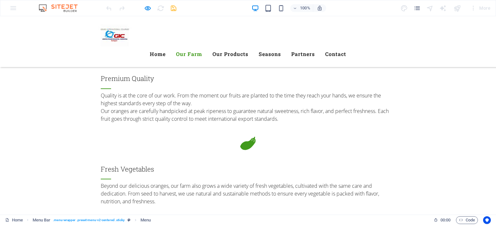
click at [202, 46] on link "Our Farm" at bounding box center [189, 54] width 26 height 16
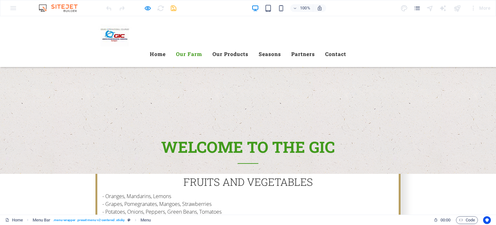
scroll to position [245, 0]
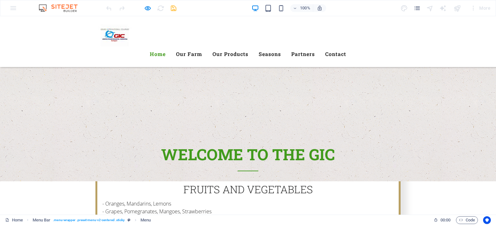
click at [166, 46] on link "Home" at bounding box center [158, 54] width 16 height 16
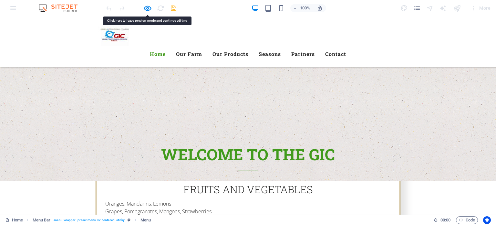
click at [166, 46] on link "Home" at bounding box center [158, 54] width 16 height 16
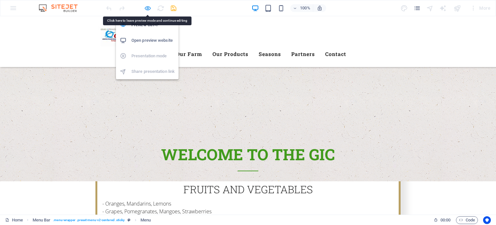
click at [149, 9] on icon "button" at bounding box center [147, 8] width 7 height 7
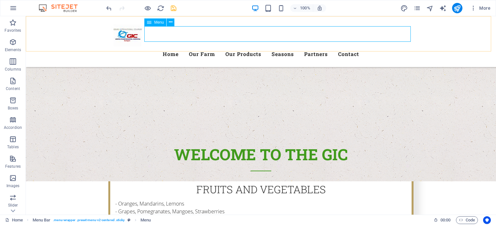
click at [189, 46] on nav "Home Our Farm Our Products Seasons Partners Contact" at bounding box center [261, 54] width 305 height 16
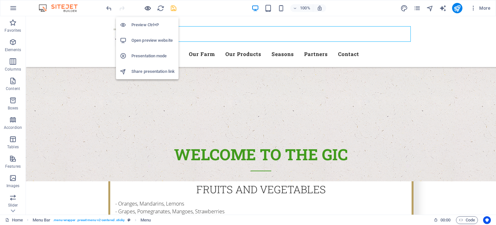
click at [148, 7] on icon "button" at bounding box center [147, 8] width 7 height 7
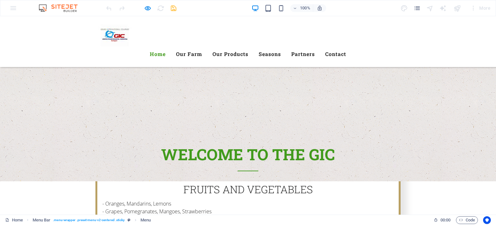
click at [166, 46] on link "Home" at bounding box center [158, 54] width 16 height 16
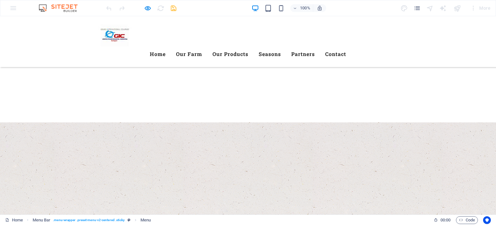
scroll to position [0, 0]
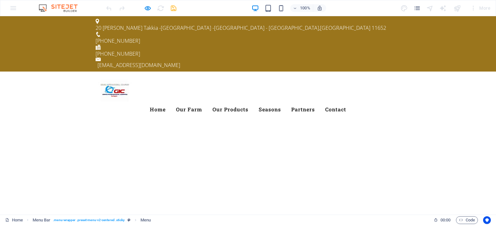
drag, startPoint x: 494, startPoint y: 48, endPoint x: 490, endPoint y: 27, distance: 20.7
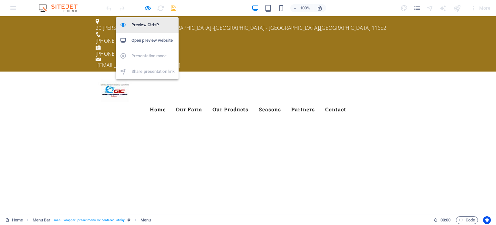
click at [146, 23] on h6 "Preview Ctrl+P" at bounding box center [153, 25] width 43 height 8
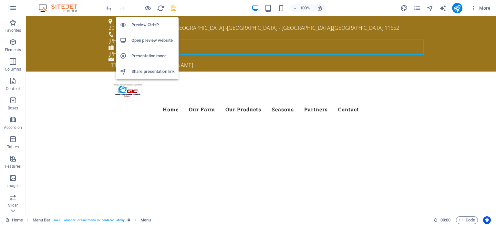
click at [146, 23] on h6 "Preview Ctrl+P" at bounding box center [153, 25] width 43 height 8
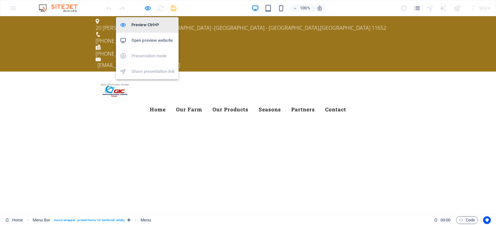
click at [138, 27] on h6 "Preview Ctrl+P" at bounding box center [153, 25] width 43 height 8
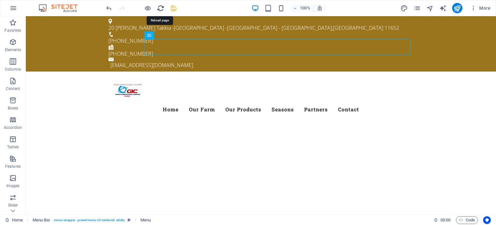
click at [163, 7] on icon "reload" at bounding box center [160, 8] width 7 height 7
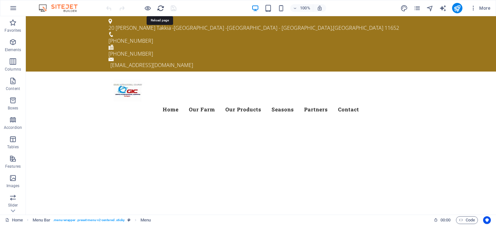
click at [163, 7] on icon "reload" at bounding box center [160, 8] width 7 height 7
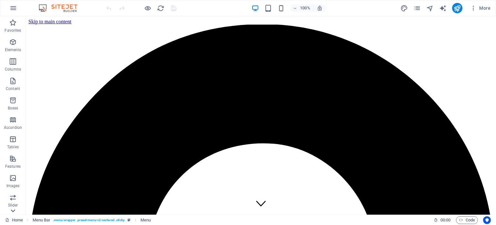
click at [13, 210] on icon at bounding box center [12, 210] width 9 height 9
click at [16, 19] on icon at bounding box center [12, 20] width 9 height 9
click at [16, 45] on icon "button" at bounding box center [13, 42] width 8 height 8
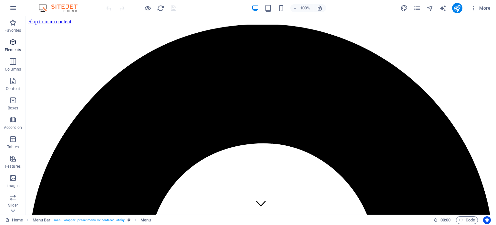
click at [16, 45] on icon "button" at bounding box center [13, 42] width 8 height 8
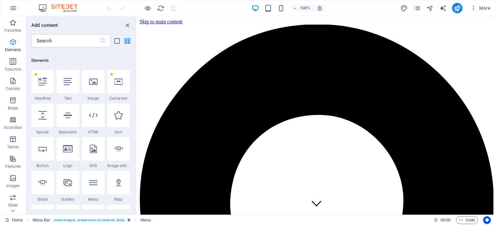
scroll to position [175, 0]
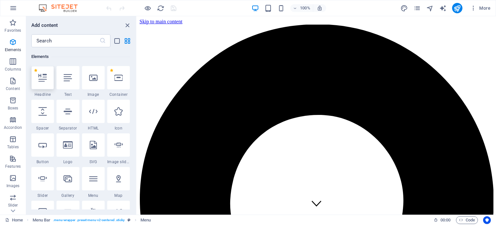
click at [49, 79] on div at bounding box center [42, 77] width 23 height 23
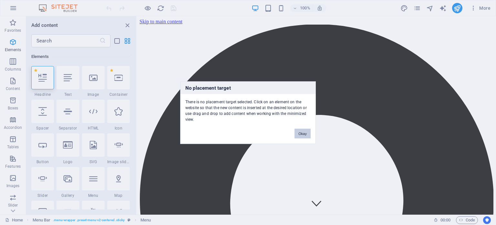
click at [302, 133] on button "Okay" at bounding box center [303, 133] width 16 height 10
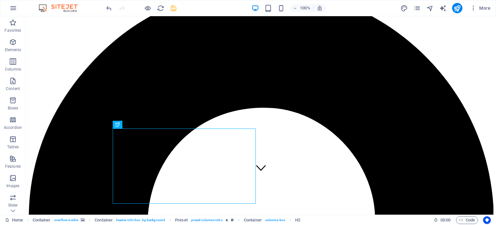
scroll to position [76, 0]
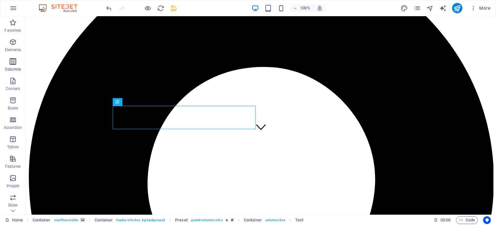
click at [15, 61] on icon "button" at bounding box center [13, 62] width 8 height 8
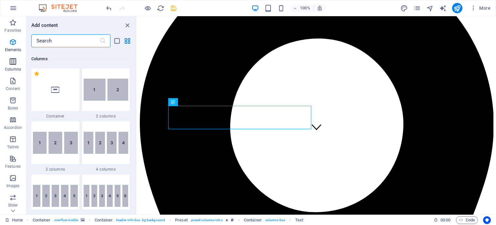
scroll to position [426, 0]
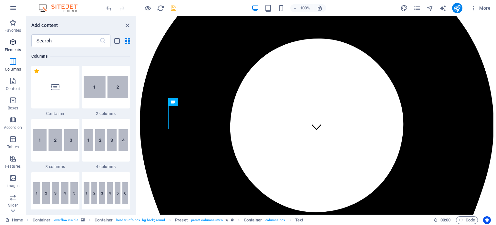
click at [17, 49] on p "Elements" at bounding box center [13, 49] width 16 height 5
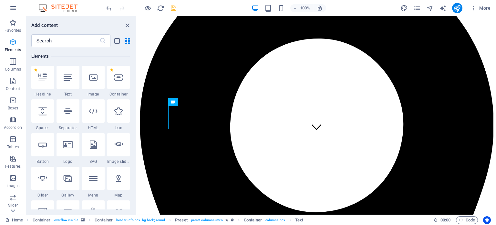
scroll to position [175, 0]
click at [69, 80] on icon at bounding box center [68, 77] width 8 height 8
click at [137, 80] on div "Info Bar Container Text Container Menu Bar Menu Banner Container Banner Contain…" at bounding box center [316, 115] width 359 height 198
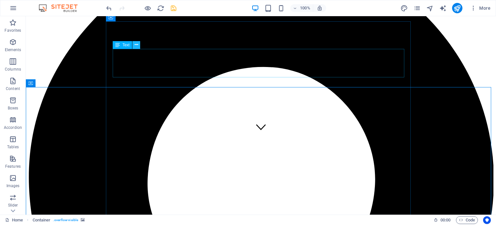
click at [137, 45] on icon at bounding box center [137, 44] width 4 height 7
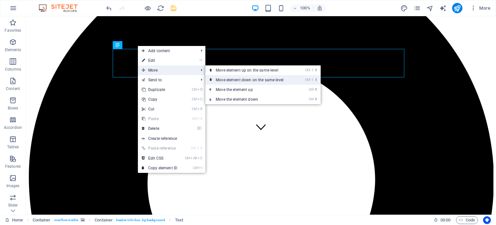
click at [235, 80] on link "Ctrl ⇧ ⬇ Move element down on the same level" at bounding box center [251, 80] width 91 height 10
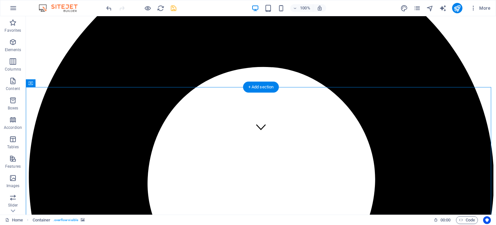
click at [175, 8] on icon "save" at bounding box center [173, 8] width 7 height 7
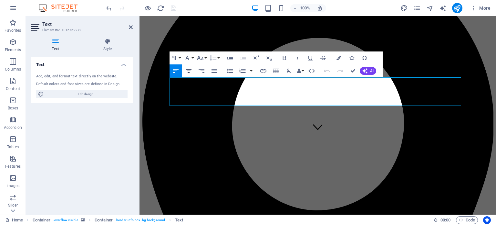
click at [191, 69] on icon "button" at bounding box center [189, 71] width 8 height 8
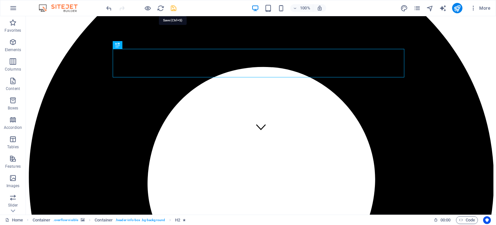
click at [174, 6] on icon "save" at bounding box center [173, 8] width 7 height 7
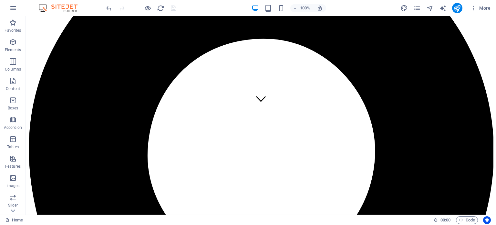
scroll to position [110, 0]
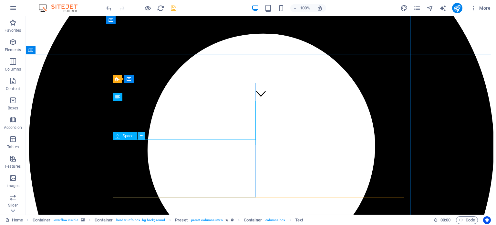
click at [140, 135] on icon at bounding box center [142, 136] width 4 height 7
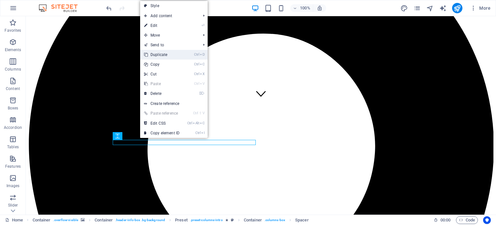
click at [176, 55] on link "Ctrl D Duplicate" at bounding box center [161, 55] width 43 height 10
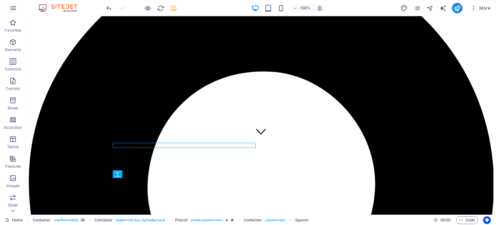
scroll to position [77, 0]
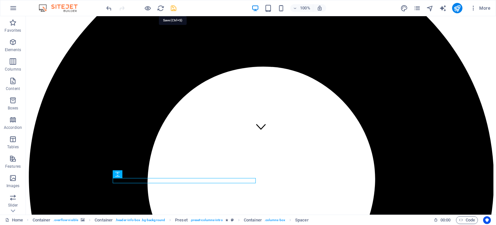
click at [174, 7] on icon "save" at bounding box center [173, 8] width 7 height 7
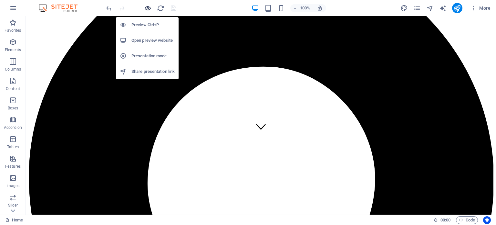
click at [146, 9] on icon "button" at bounding box center [147, 8] width 7 height 7
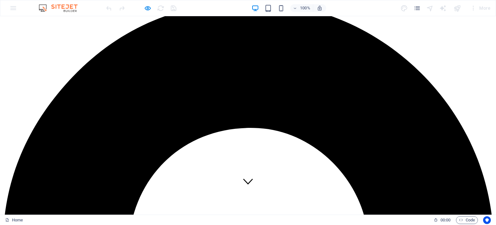
scroll to position [0, 0]
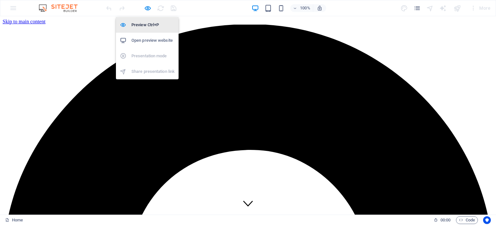
click at [146, 21] on h6 "Preview Ctrl+P" at bounding box center [153, 25] width 43 height 8
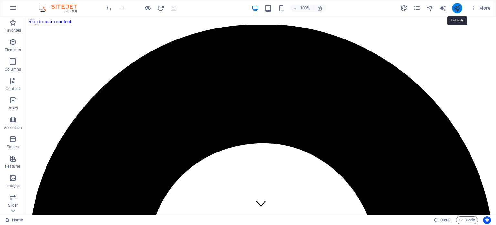
click at [460, 7] on icon "publish" at bounding box center [457, 8] width 7 height 7
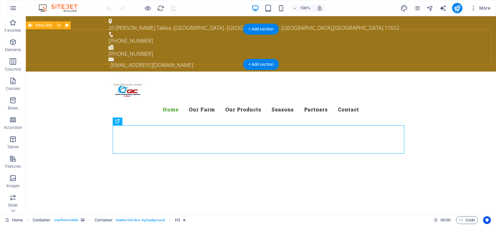
click at [454, 71] on div "Menu Home Our Farm Our Products Seasons Partners Contact" at bounding box center [261, 96] width 471 height 51
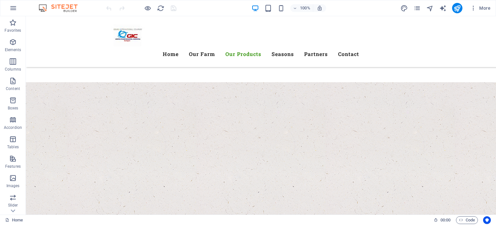
scroll to position [1193, 0]
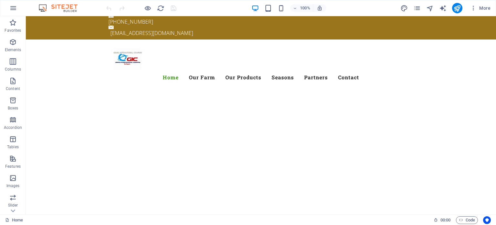
drag, startPoint x: 494, startPoint y: 74, endPoint x: 522, endPoint y: 24, distance: 57.3
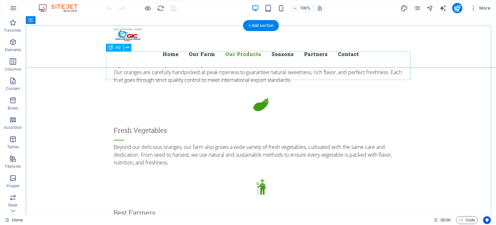
scroll to position [855, 0]
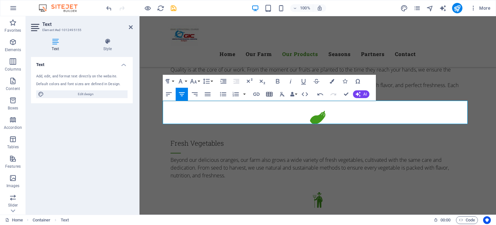
click at [267, 95] on icon "button" at bounding box center [270, 94] width 8 height 8
click at [271, 94] on icon "button" at bounding box center [269, 94] width 6 height 5
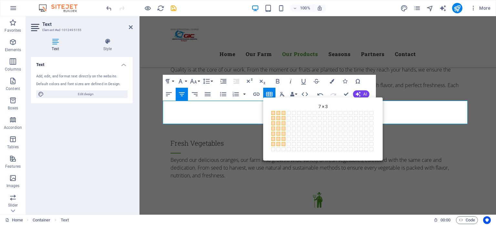
click at [286, 143] on span at bounding box center [284, 144] width 4 height 4
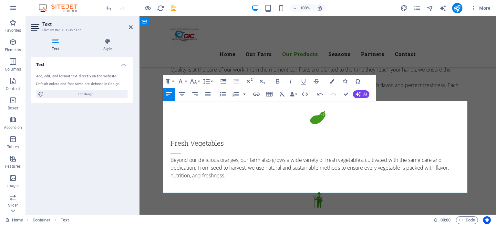
click at [366, 115] on icon "button" at bounding box center [362, 116] width 8 height 8
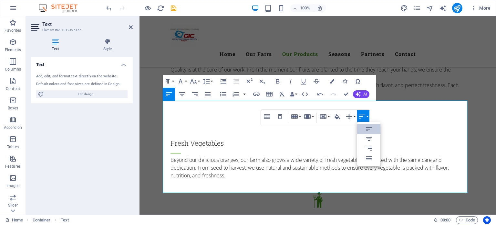
scroll to position [0, 0]
click at [366, 137] on icon at bounding box center [369, 139] width 8 height 8
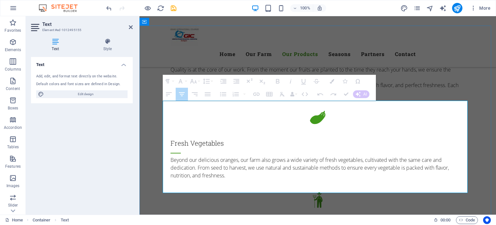
drag, startPoint x: 334, startPoint y: 135, endPoint x: 293, endPoint y: 142, distance: 41.6
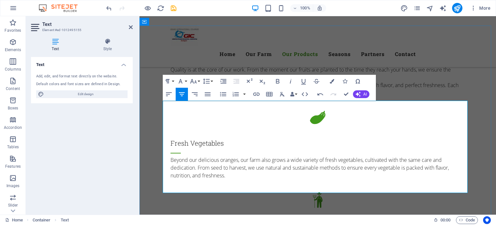
drag, startPoint x: 300, startPoint y: 135, endPoint x: 331, endPoint y: 139, distance: 31.3
drag, startPoint x: 300, startPoint y: 137, endPoint x: 331, endPoint y: 135, distance: 31.1
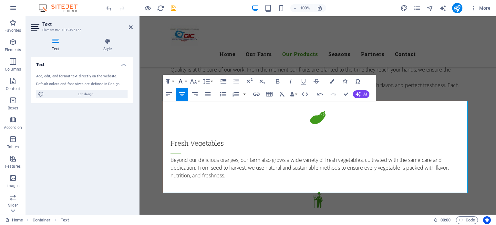
click at [184, 82] on icon "button" at bounding box center [181, 81] width 8 height 8
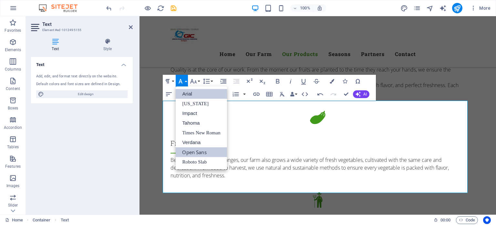
click at [209, 95] on link "Arial" at bounding box center [201, 94] width 51 height 10
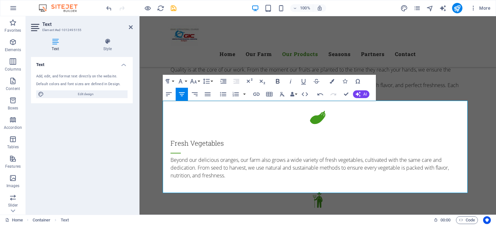
click at [279, 81] on icon "button" at bounding box center [278, 81] width 4 height 5
click at [331, 83] on icon "button" at bounding box center [332, 81] width 5 height 5
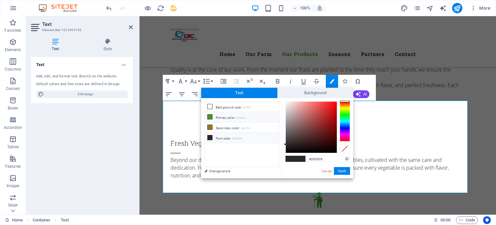
click at [224, 117] on li "Primary color #419a1c" at bounding box center [242, 117] width 74 height 10
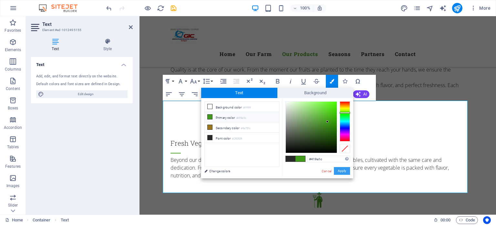
click at [346, 171] on button "Apply" at bounding box center [342, 171] width 16 height 8
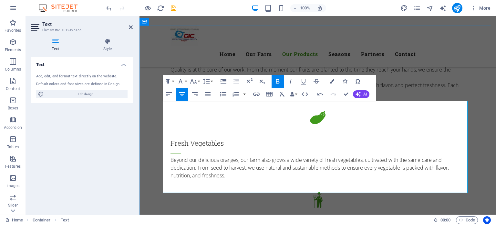
drag, startPoint x: 181, startPoint y: 138, endPoint x: 161, endPoint y: 136, distance: 20.4
click at [182, 96] on icon "button" at bounding box center [182, 94] width 6 height 4
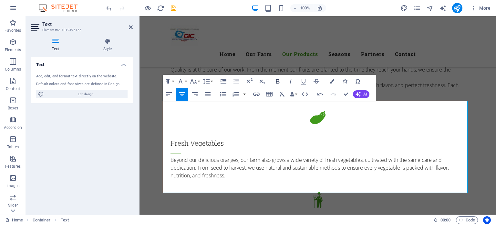
click at [276, 80] on icon "button" at bounding box center [278, 81] width 8 height 8
click at [333, 83] on icon "button" at bounding box center [332, 81] width 5 height 5
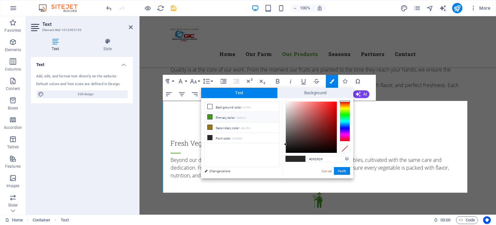
click at [211, 117] on icon at bounding box center [210, 116] width 5 height 5
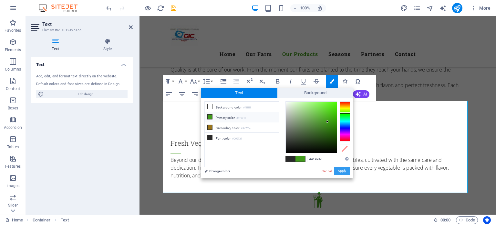
click at [344, 173] on button "Apply" at bounding box center [342, 171] width 16 height 8
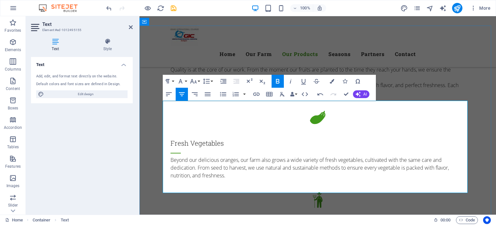
drag, startPoint x: 198, startPoint y: 134, endPoint x: 224, endPoint y: 136, distance: 26.2
click at [185, 81] on button "Font Family" at bounding box center [182, 81] width 12 height 13
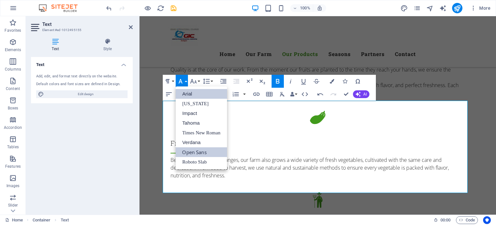
click at [191, 94] on link "Arial" at bounding box center [201, 94] width 51 height 10
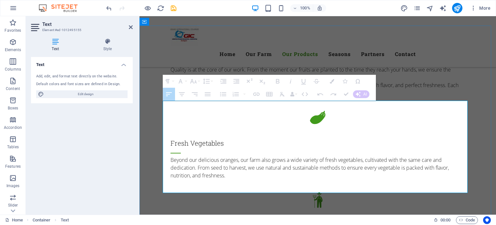
drag, startPoint x: 403, startPoint y: 139, endPoint x: 380, endPoint y: 133, distance: 23.9
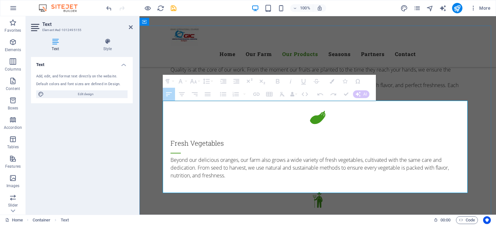
drag, startPoint x: 380, startPoint y: 133, endPoint x: 368, endPoint y: 133, distance: 12.3
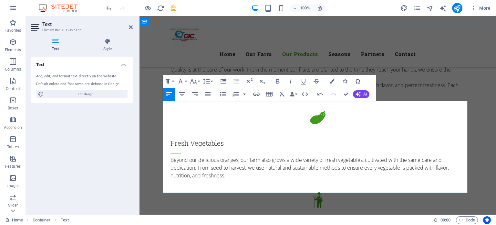
click at [282, 82] on button "Bold" at bounding box center [278, 81] width 12 height 13
click at [184, 82] on icon "button" at bounding box center [181, 81] width 8 height 8
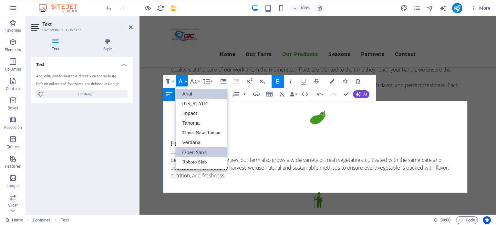
click at [187, 96] on link "Arial" at bounding box center [201, 94] width 51 height 10
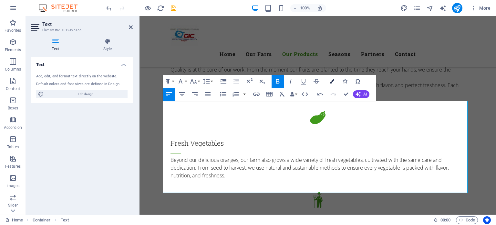
click at [332, 81] on icon "button" at bounding box center [332, 81] width 5 height 5
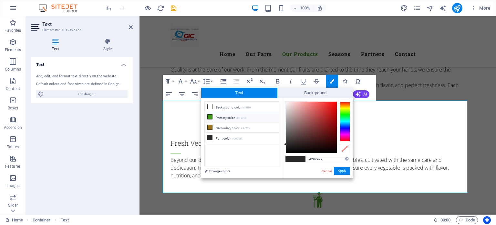
click at [234, 114] on li "Primary color #419a1c" at bounding box center [242, 117] width 74 height 10
type input "#419a1c"
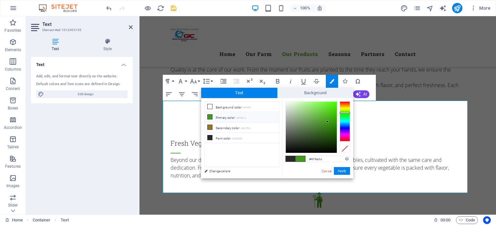
click at [233, 116] on li "Primary color #419a1c" at bounding box center [242, 117] width 74 height 10
click at [348, 170] on button "Apply" at bounding box center [342, 171] width 16 height 8
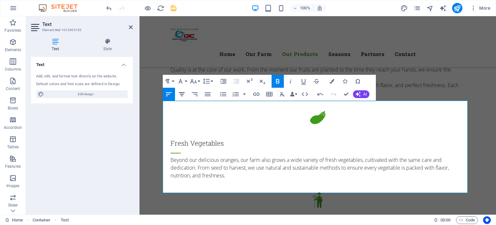
click at [182, 95] on icon "button" at bounding box center [182, 94] width 8 height 8
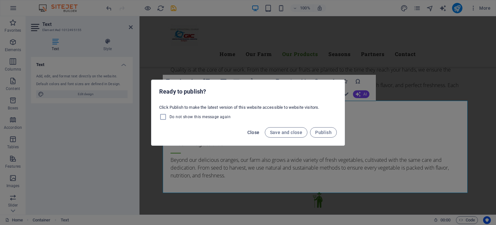
click at [254, 131] on span "Close" at bounding box center [254, 132] width 12 height 5
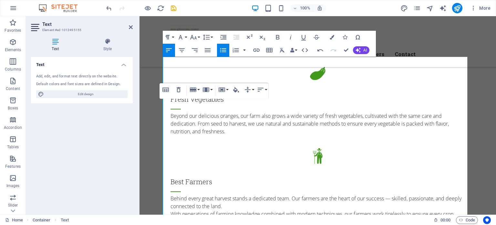
scroll to position [903, 0]
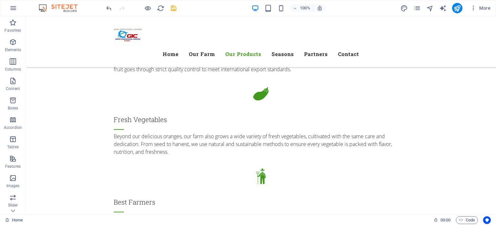
scroll to position [862, 0]
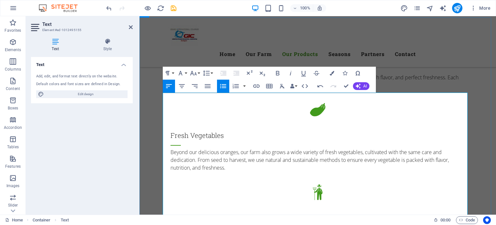
drag, startPoint x: 169, startPoint y: 148, endPoint x: 207, endPoint y: 177, distance: 47.4
click at [182, 88] on icon "button" at bounding box center [182, 86] width 6 height 4
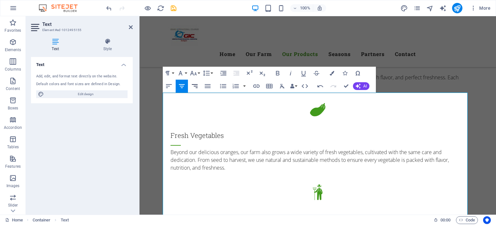
click at [197, 88] on icon "button" at bounding box center [195, 86] width 6 height 4
click at [167, 85] on icon "button" at bounding box center [169, 86] width 8 height 8
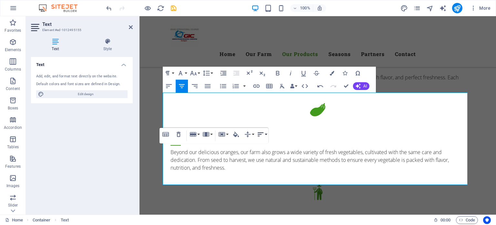
click at [261, 136] on icon "button" at bounding box center [261, 134] width 8 height 8
click at [264, 147] on icon at bounding box center [268, 147] width 8 height 8
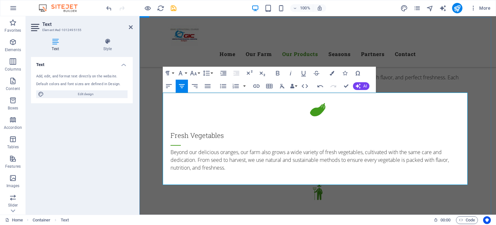
drag, startPoint x: 189, startPoint y: 153, endPoint x: 237, endPoint y: 156, distance: 48.6
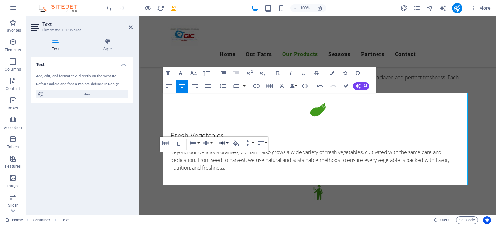
click at [225, 144] on icon "button" at bounding box center [222, 143] width 6 height 5
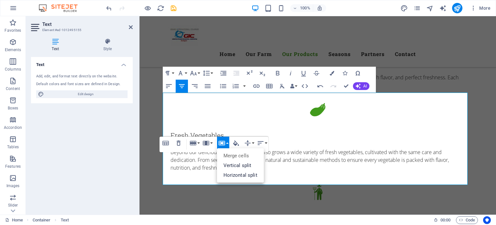
click at [225, 144] on icon "button" at bounding box center [222, 143] width 6 height 5
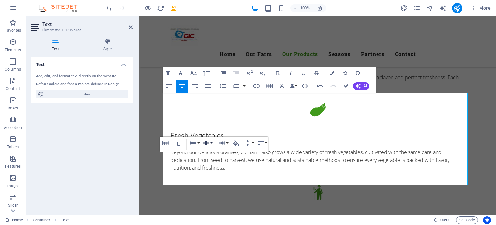
click at [211, 141] on button "Column" at bounding box center [207, 142] width 12 height 13
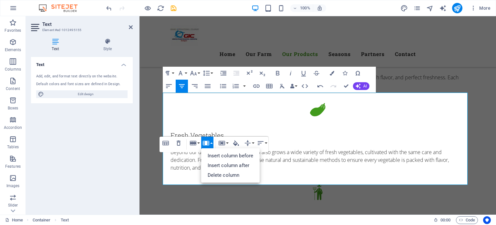
click at [211, 141] on button "Column" at bounding box center [207, 142] width 12 height 13
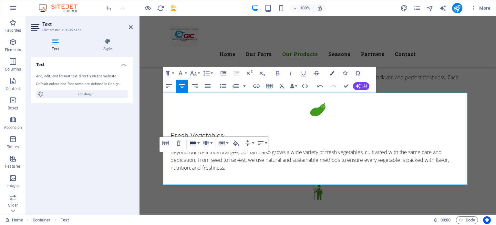
click at [197, 141] on button "Row" at bounding box center [194, 142] width 12 height 13
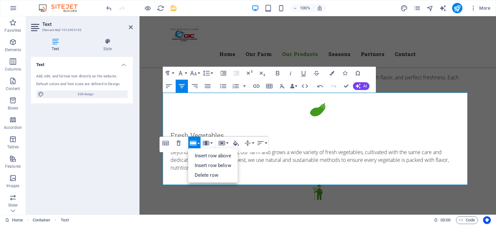
click at [197, 141] on button "Row" at bounding box center [194, 142] width 12 height 13
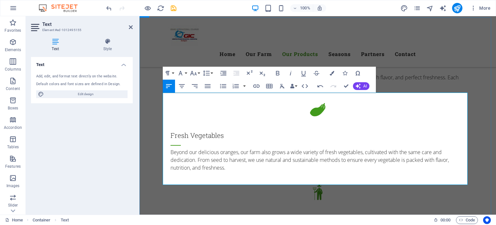
drag, startPoint x: 331, startPoint y: 162, endPoint x: 156, endPoint y: 143, distance: 175.6
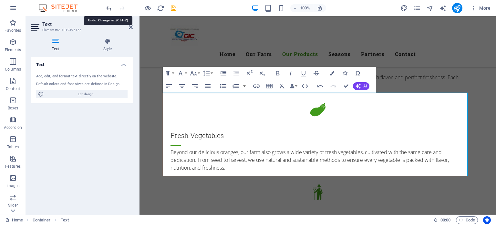
click at [111, 9] on icon "undo" at bounding box center [108, 8] width 7 height 7
click at [110, 7] on icon "undo" at bounding box center [108, 8] width 7 height 7
click at [109, 7] on icon "undo" at bounding box center [108, 8] width 7 height 7
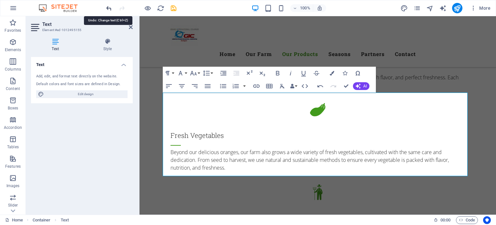
click at [109, 7] on icon "undo" at bounding box center [108, 8] width 7 height 7
drag, startPoint x: 248, startPoint y: 24, endPoint x: 349, endPoint y: 124, distance: 141.9
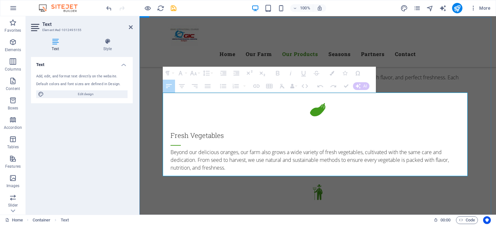
drag, startPoint x: 237, startPoint y: 165, endPoint x: 218, endPoint y: 150, distance: 23.6
drag, startPoint x: 239, startPoint y: 165, endPoint x: 243, endPoint y: 164, distance: 4.5
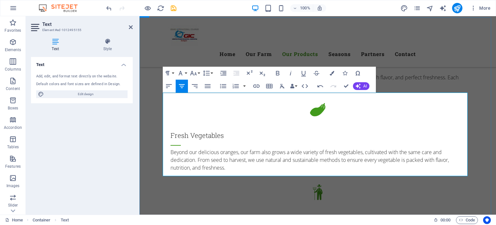
drag, startPoint x: 242, startPoint y: 163, endPoint x: 188, endPoint y: 164, distance: 54.0
drag, startPoint x: 376, startPoint y: 171, endPoint x: 186, endPoint y: 152, distance: 190.9
